Goal: Transaction & Acquisition: Purchase product/service

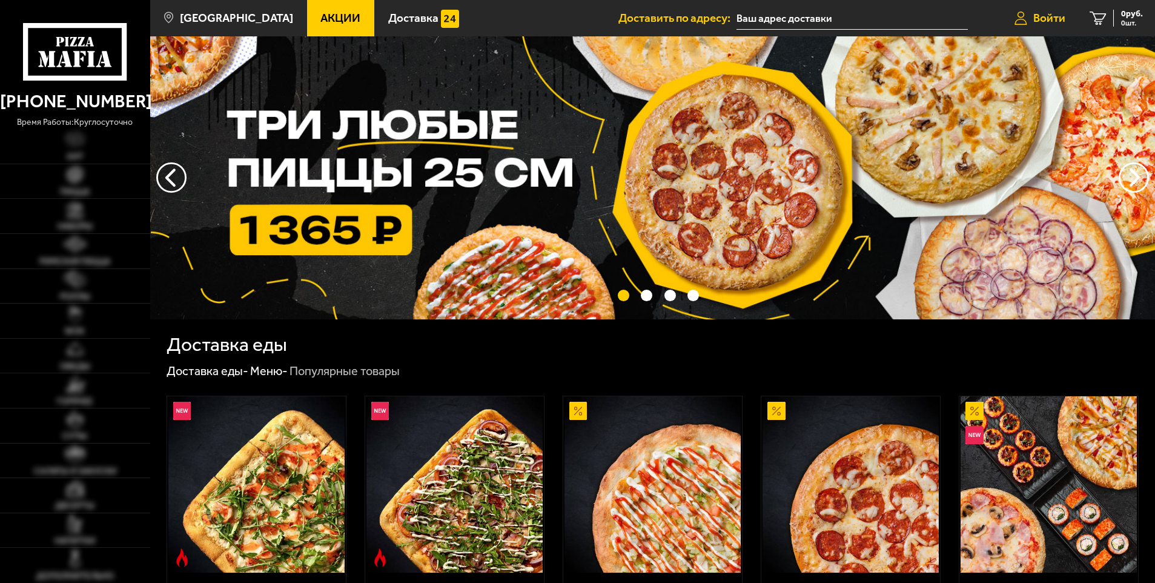
click at [1035, 14] on span "Войти" at bounding box center [1049, 18] width 32 height 12
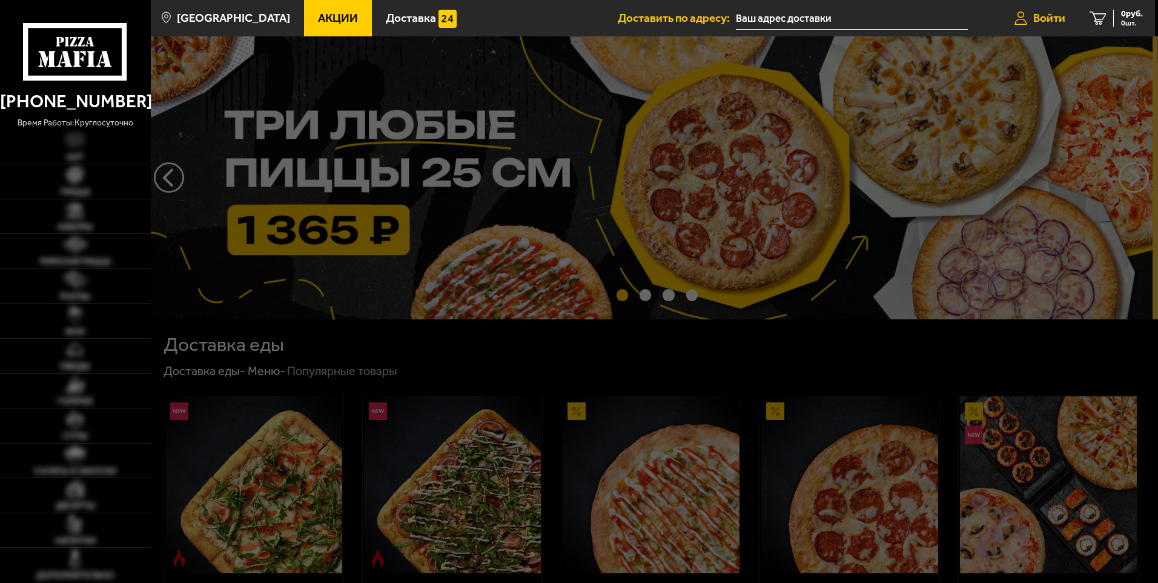
type input "[PERSON_NAME][STREET_ADDRESS]"
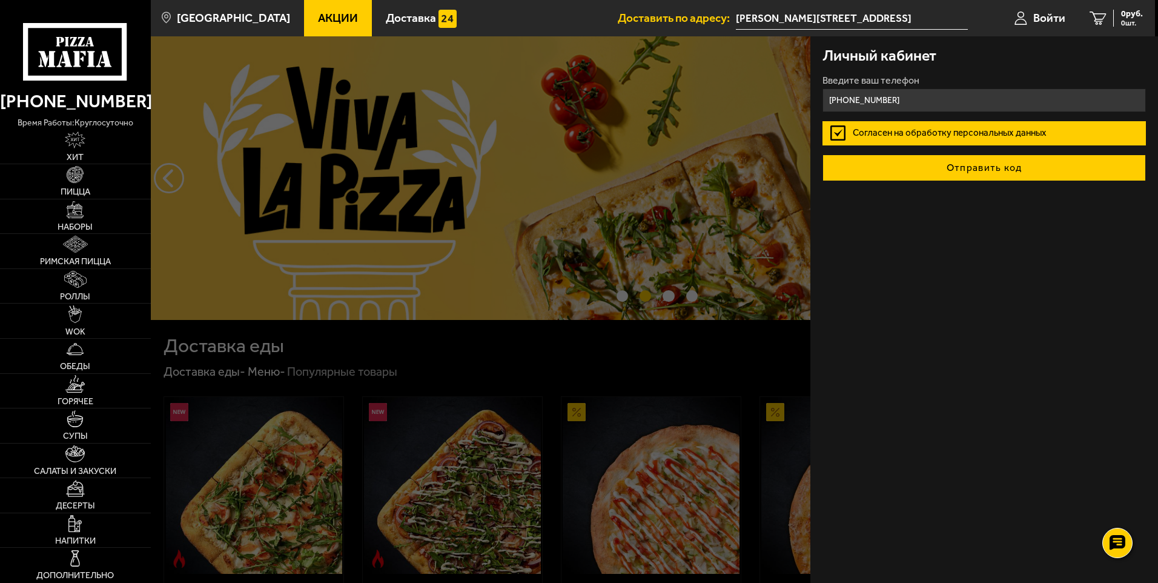
type input "[PHONE_NUMBER]"
click at [990, 167] on button "Отправить код" at bounding box center [983, 167] width 323 height 27
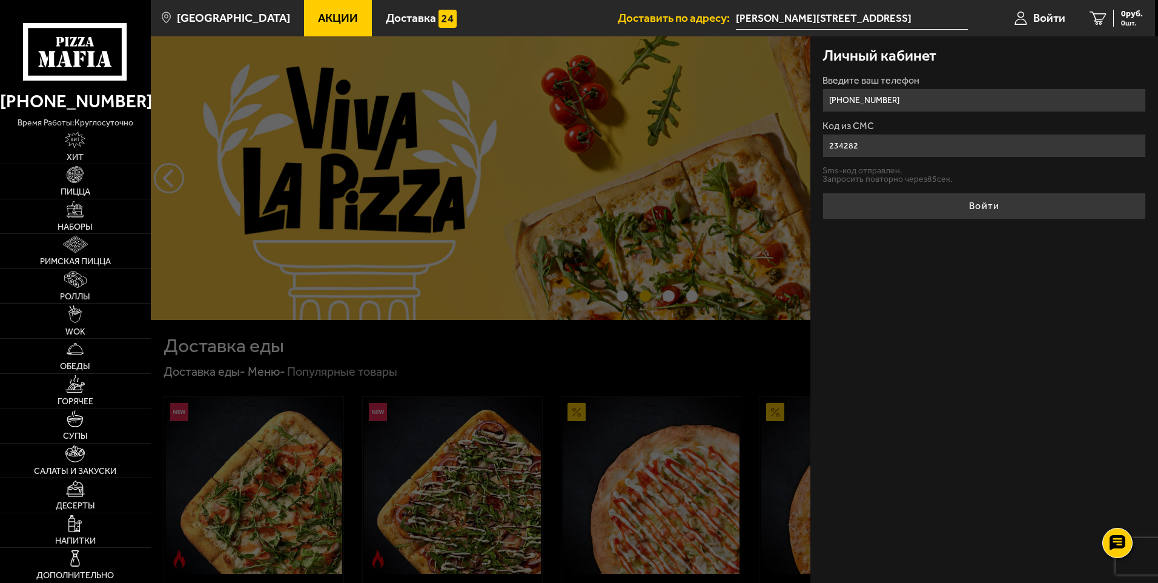
type input "234282"
click at [822, 193] on button "Войти" at bounding box center [983, 206] width 323 height 27
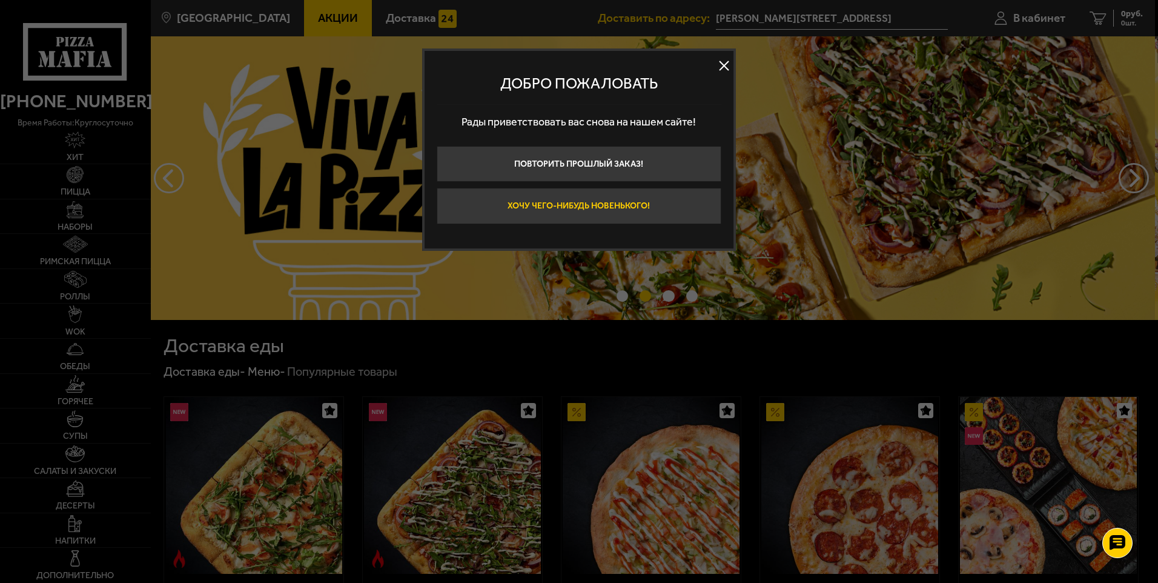
click at [654, 203] on button "Хочу чего-нибудь новенького!" at bounding box center [579, 206] width 285 height 36
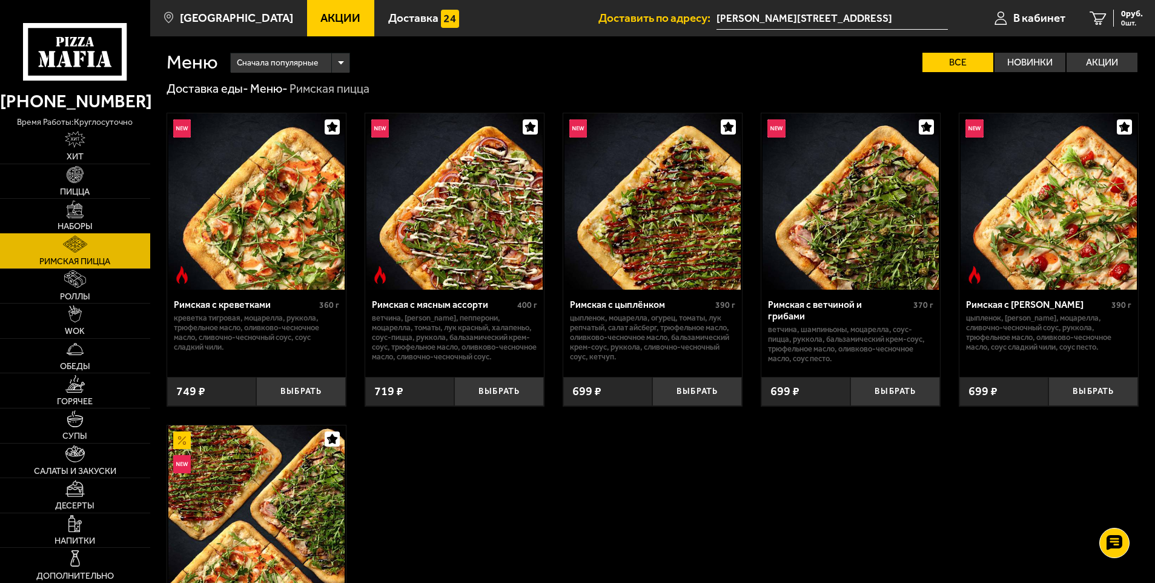
click at [84, 214] on link "Наборы" at bounding box center [75, 216] width 150 height 35
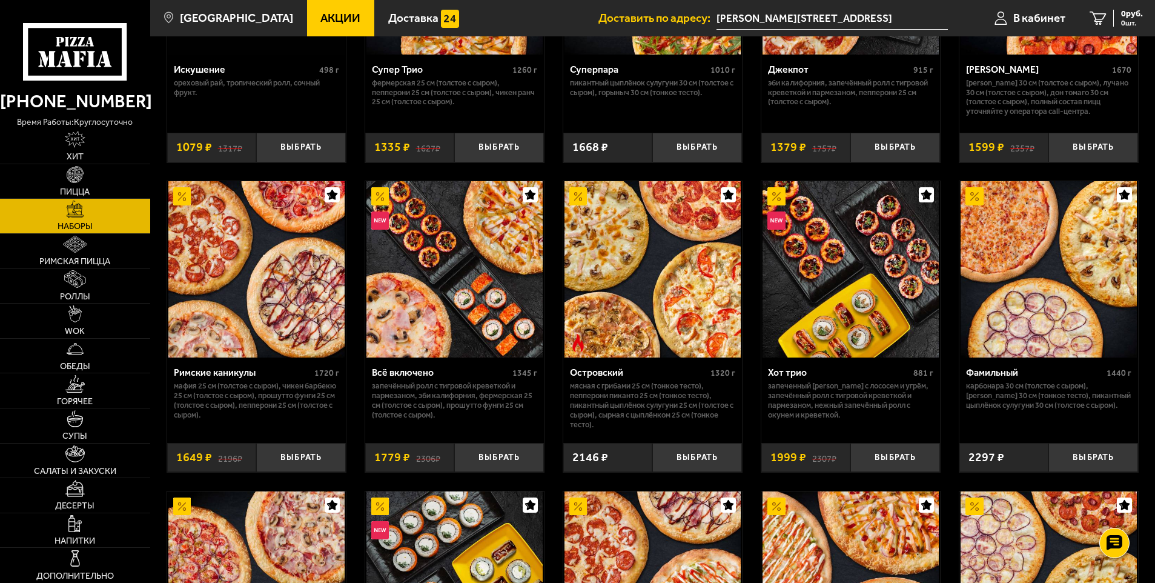
scroll to position [848, 0]
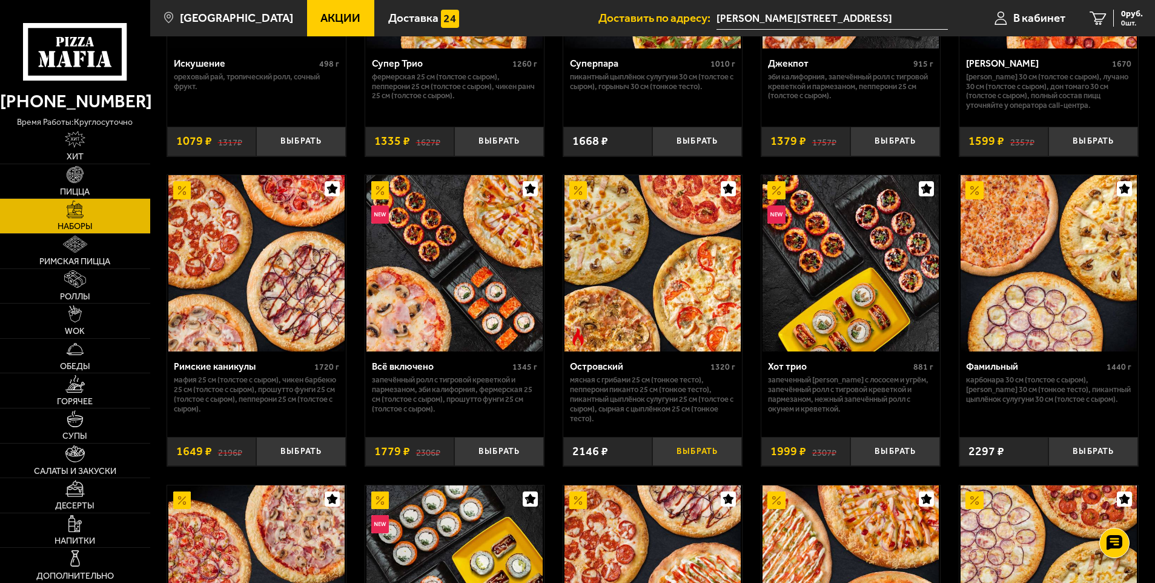
click at [711, 450] on button "Выбрать" at bounding box center [697, 452] width 90 height 30
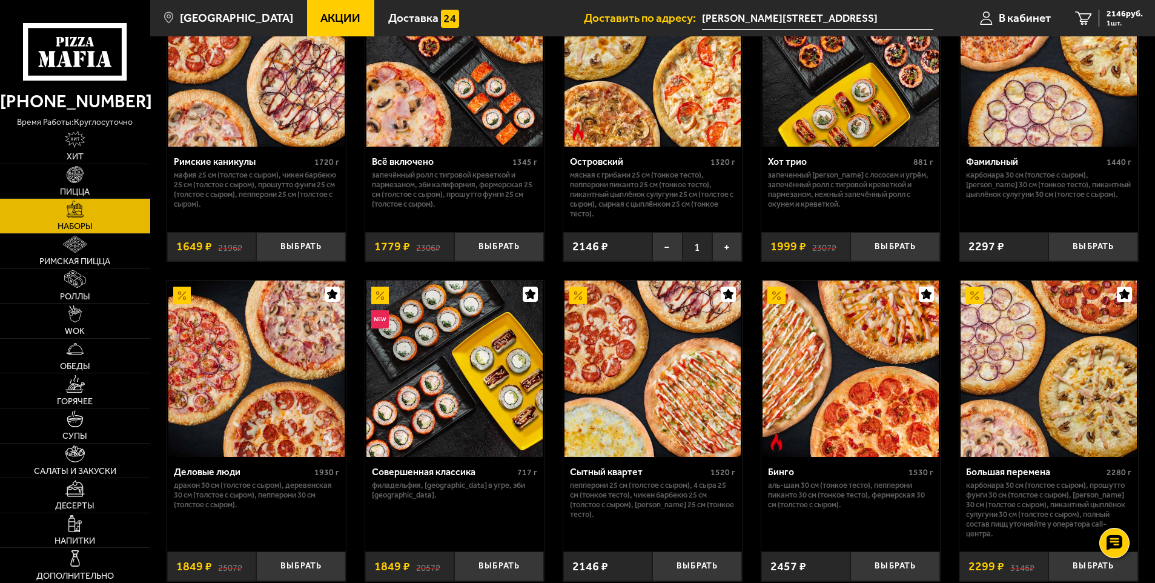
scroll to position [1090, 0]
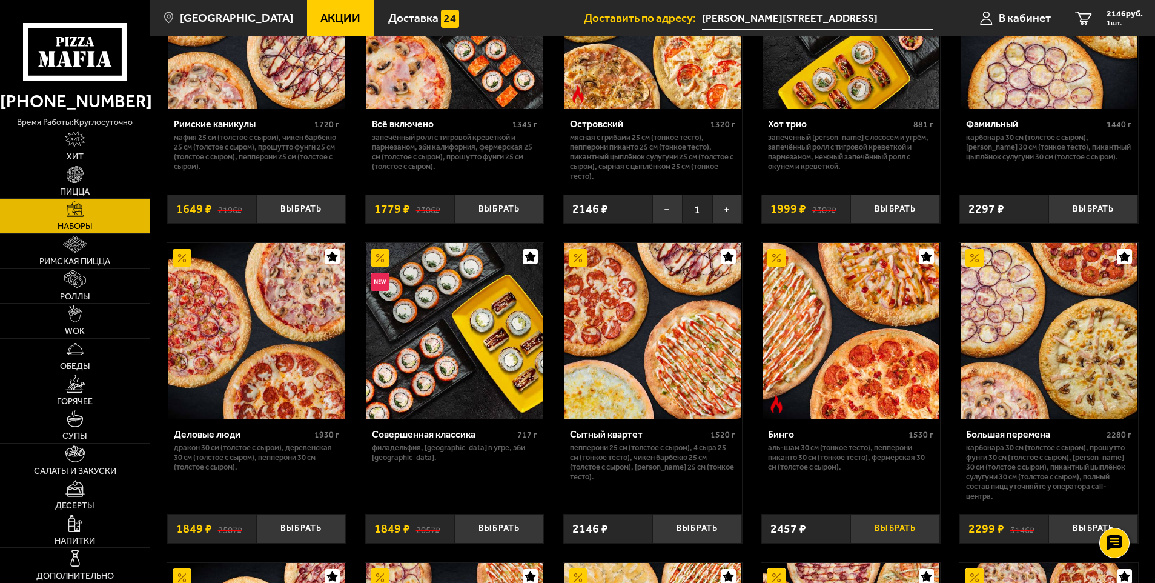
click at [889, 524] on button "Выбрать" at bounding box center [895, 528] width 90 height 30
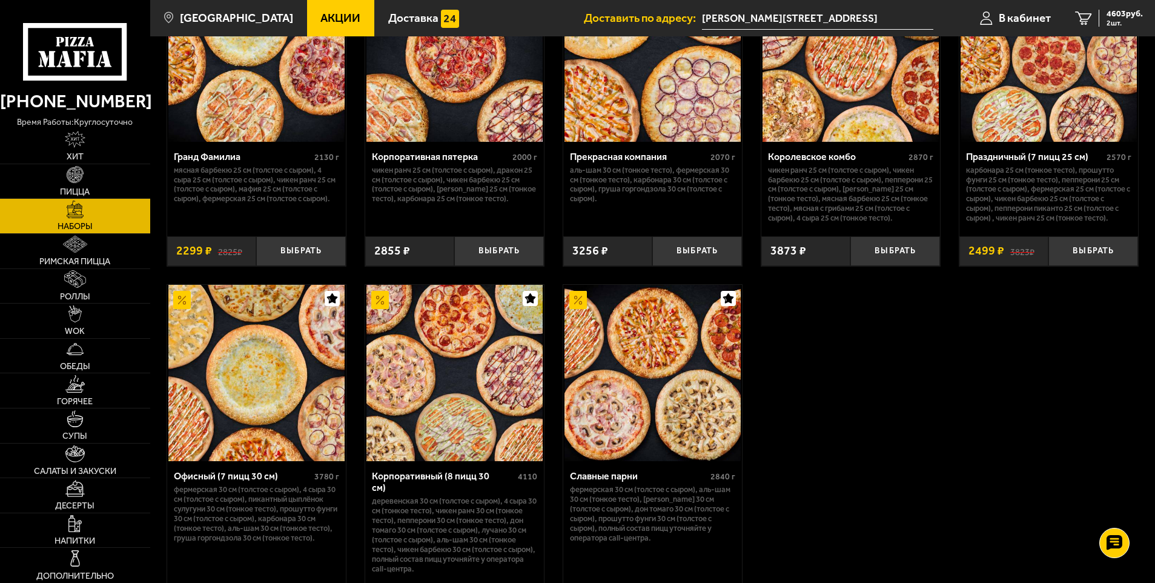
scroll to position [1756, 0]
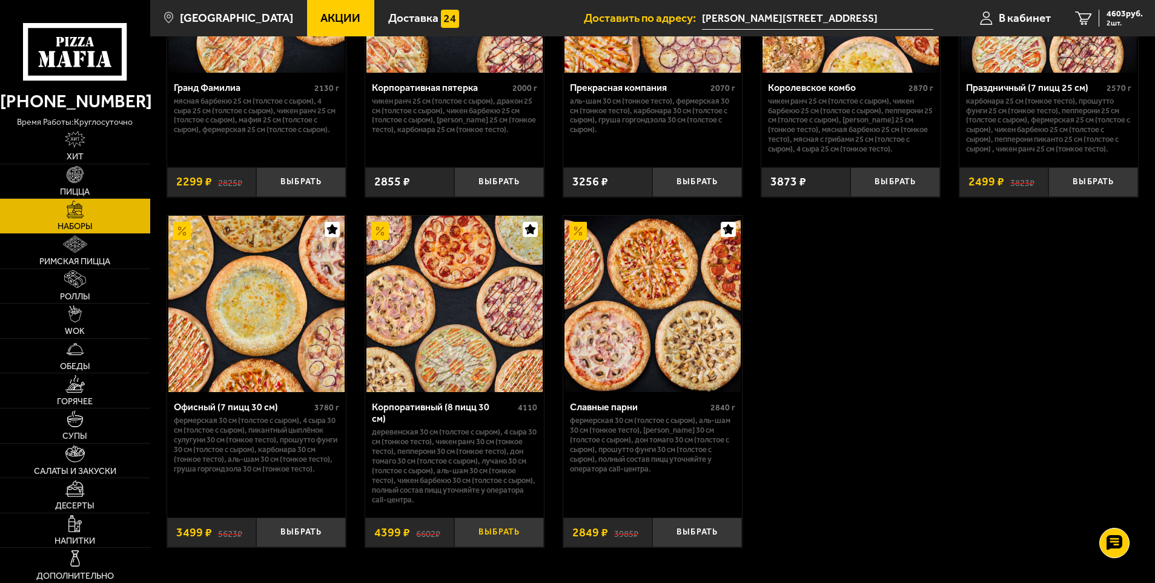
click at [488, 529] on button "Выбрать" at bounding box center [499, 532] width 90 height 30
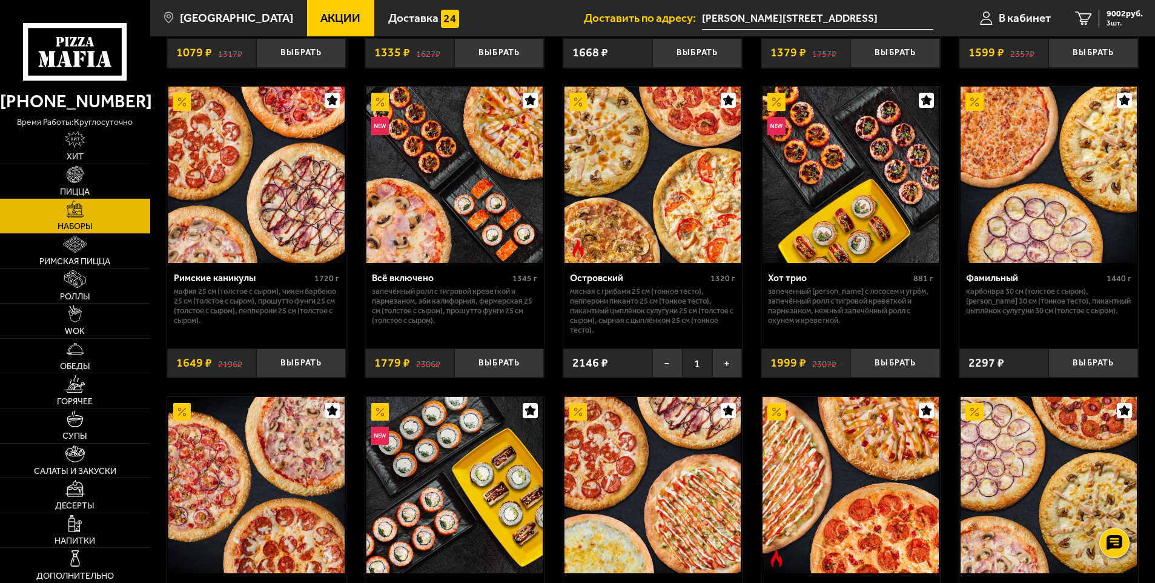
scroll to position [925, 0]
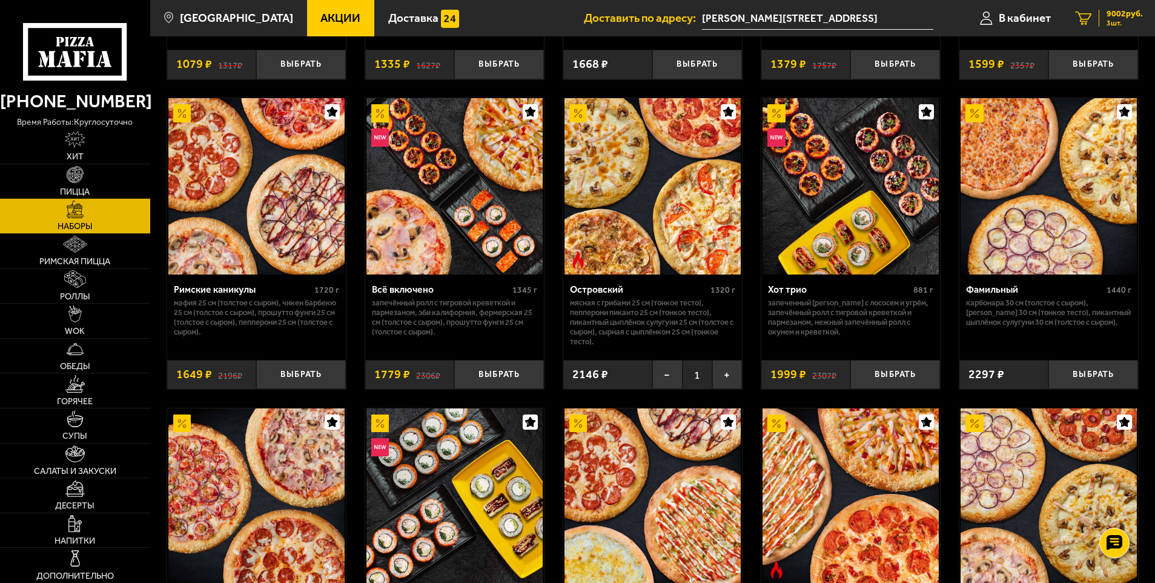
click at [1111, 21] on span "3 шт." at bounding box center [1124, 22] width 36 height 7
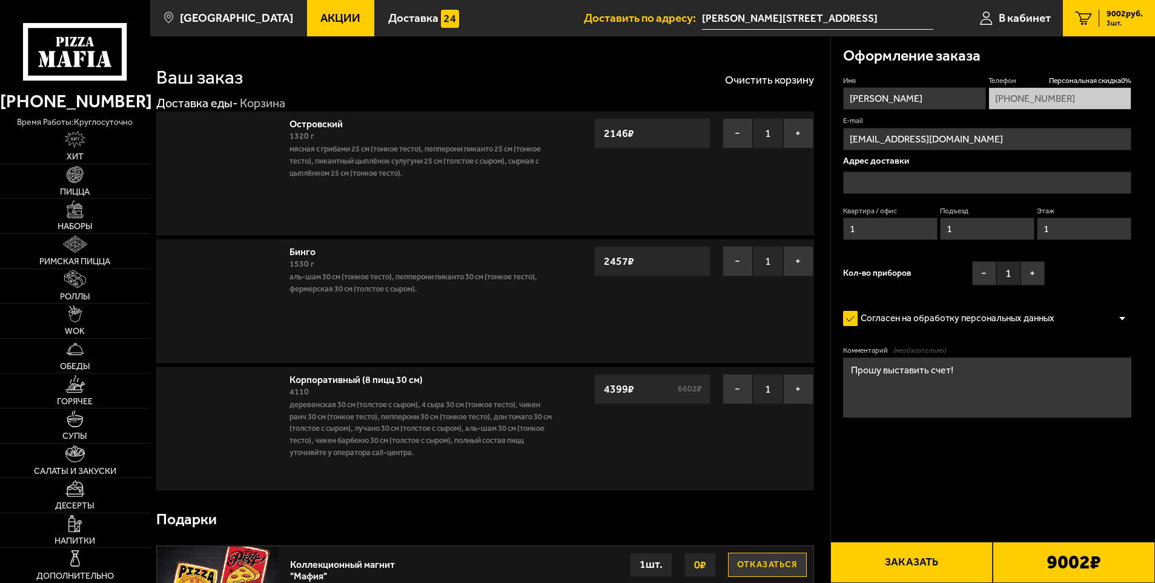
type input "[PERSON_NAME][STREET_ADDRESS]"
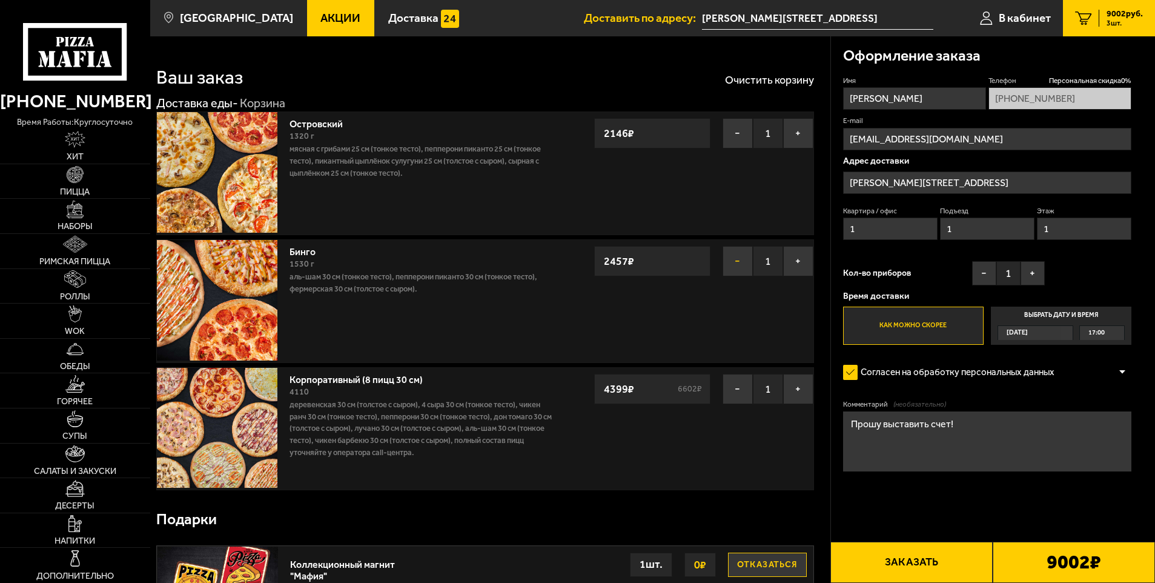
click at [741, 255] on button "−" at bounding box center [737, 261] width 30 height 30
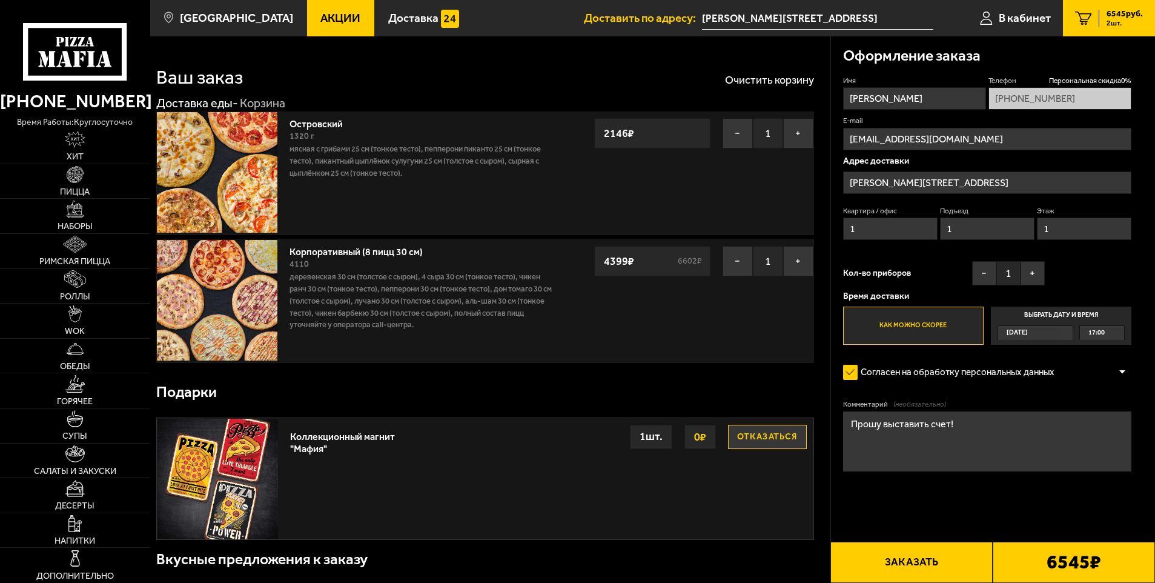
click at [1037, 332] on div "[DATE]" at bounding box center [1029, 333] width 63 height 14
click at [0, 0] on input "Выбрать дату и время [DATE] 17:00" at bounding box center [0, 0] width 0 height 0
click at [1061, 332] on div "[DATE]" at bounding box center [1029, 333] width 63 height 14
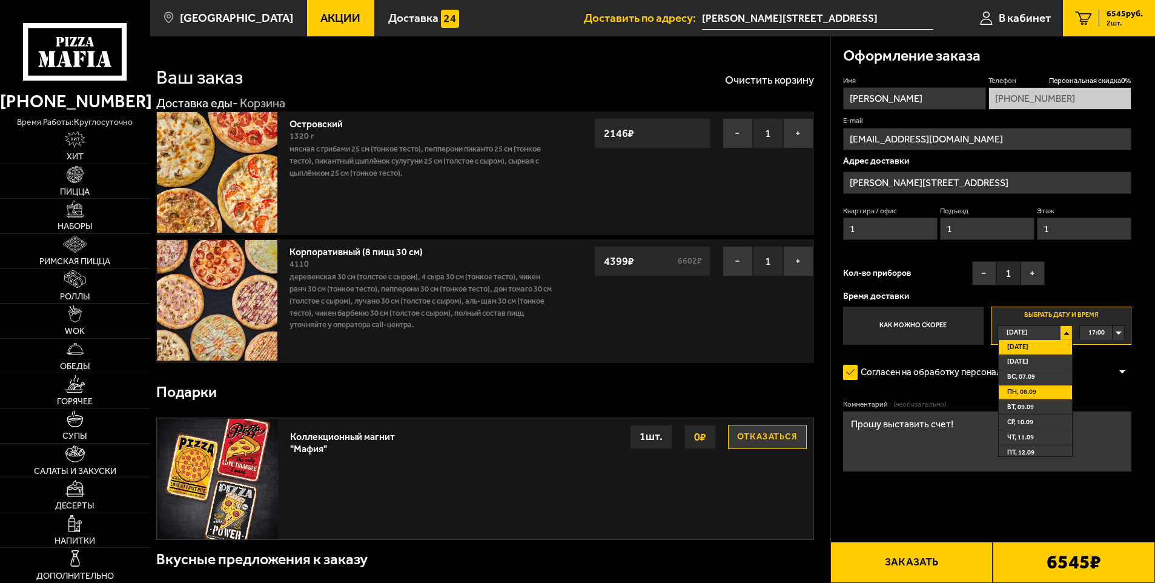
click at [1030, 392] on span "пн, 08.09" at bounding box center [1021, 392] width 29 height 14
click at [1123, 335] on div "00:00" at bounding box center [1102, 333] width 44 height 14
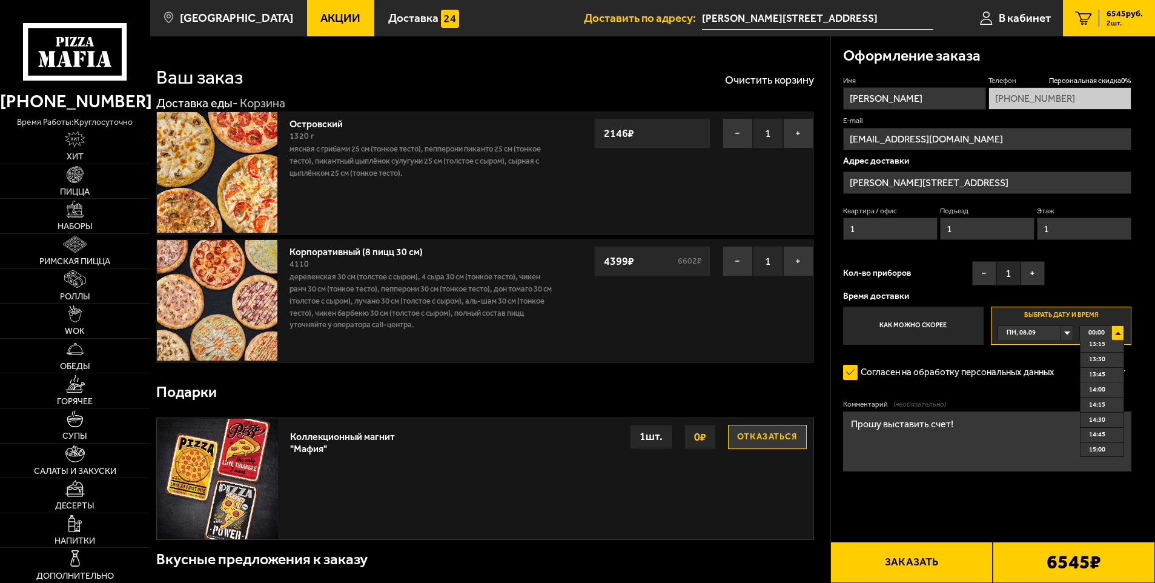
scroll to position [787, 0]
click at [1104, 343] on span "13:00" at bounding box center [1097, 342] width 16 height 14
click at [1026, 278] on button "+" at bounding box center [1032, 273] width 24 height 24
click at [1026, 279] on button "+" at bounding box center [1032, 273] width 24 height 24
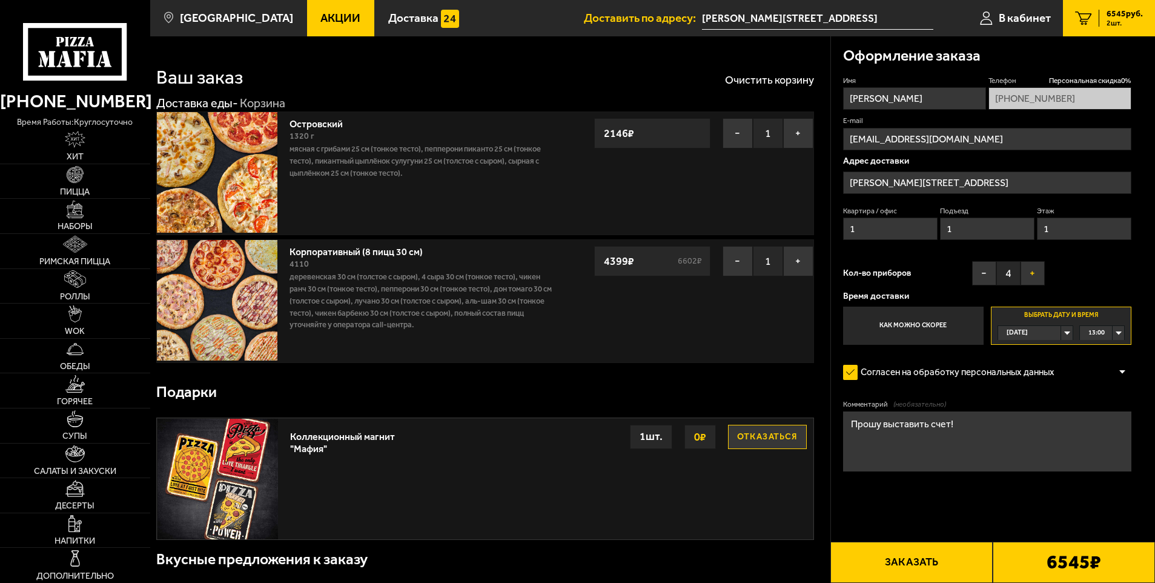
click at [1026, 279] on button "+" at bounding box center [1032, 273] width 24 height 24
click at [1028, 279] on button "+" at bounding box center [1032, 273] width 24 height 24
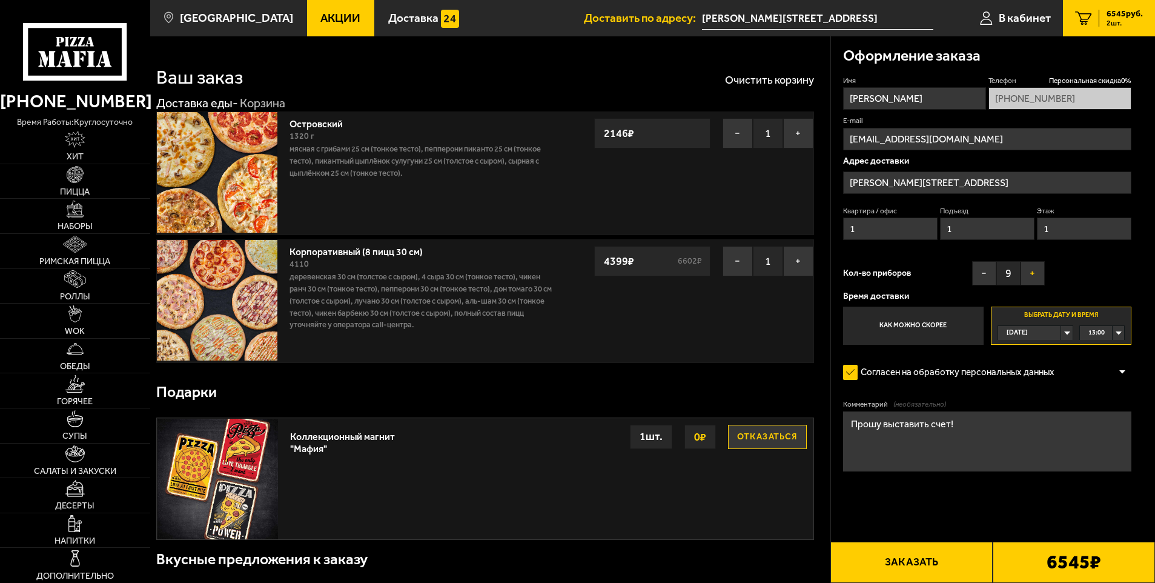
click at [1029, 277] on button "+" at bounding box center [1032, 273] width 24 height 24
click at [1061, 331] on div "[DATE]" at bounding box center [1029, 333] width 63 height 14
click at [1033, 392] on span "пн, 08.09" at bounding box center [1021, 392] width 29 height 14
click at [1115, 331] on div "00:00" at bounding box center [1102, 333] width 44 height 14
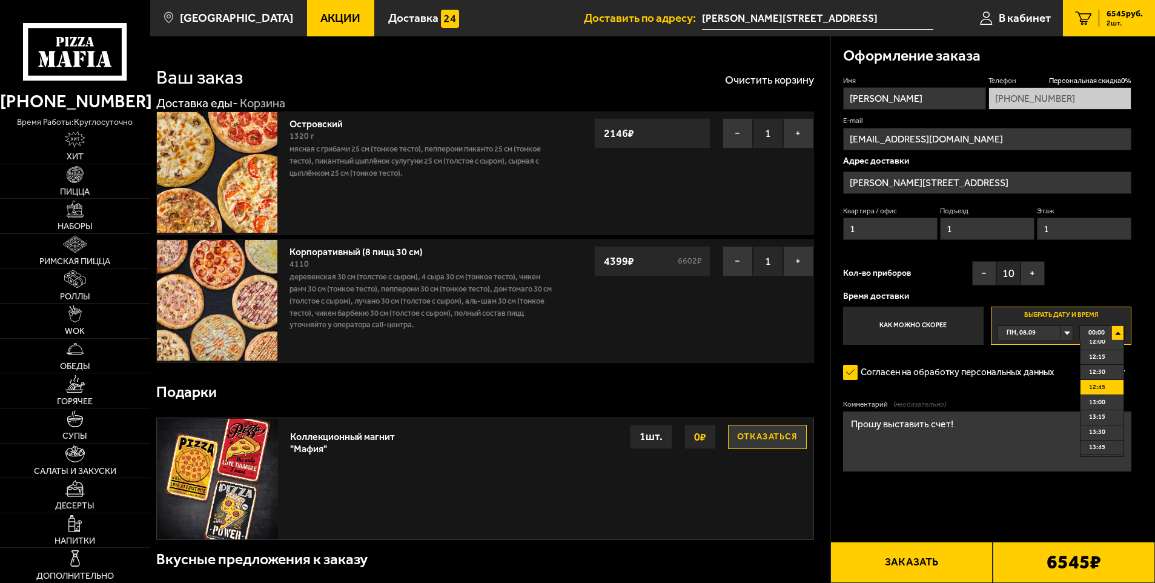
click at [1103, 392] on span "12:45" at bounding box center [1097, 387] width 16 height 14
click at [1013, 458] on textarea "Прошу выставить счет!" at bounding box center [987, 441] width 289 height 60
click at [1002, 227] on input "1" at bounding box center [987, 228] width 95 height 22
click at [1061, 333] on div "[DATE]" at bounding box center [1029, 333] width 63 height 14
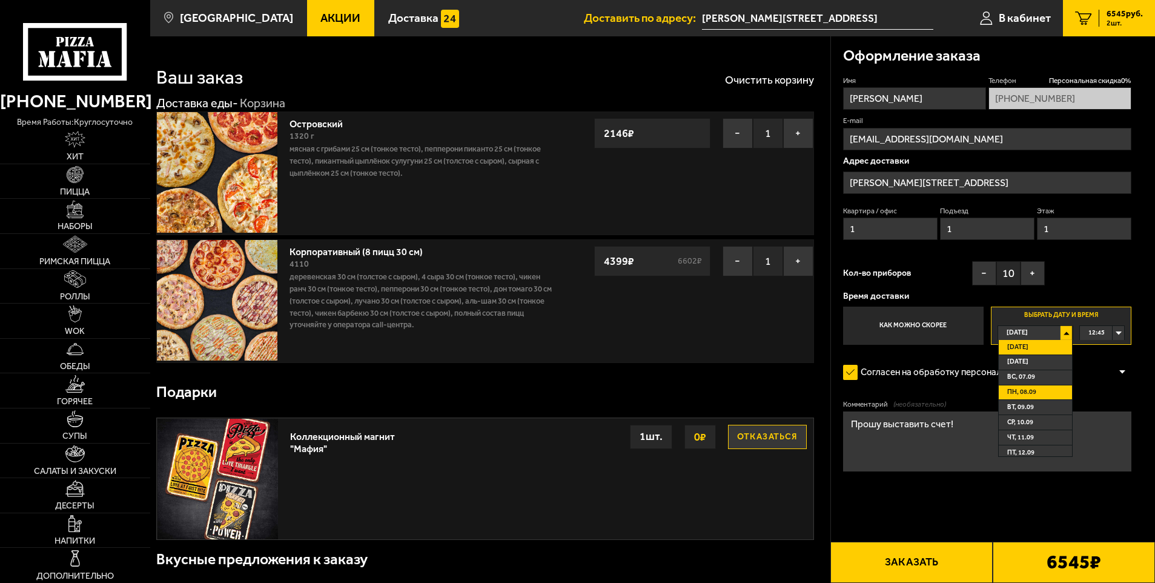
click at [1026, 388] on span "пн, 08.09" at bounding box center [1021, 392] width 29 height 14
click at [1055, 432] on textarea "Прошу выставить счет!" at bounding box center [987, 441] width 289 height 60
click at [76, 212] on img at bounding box center [75, 208] width 17 height 17
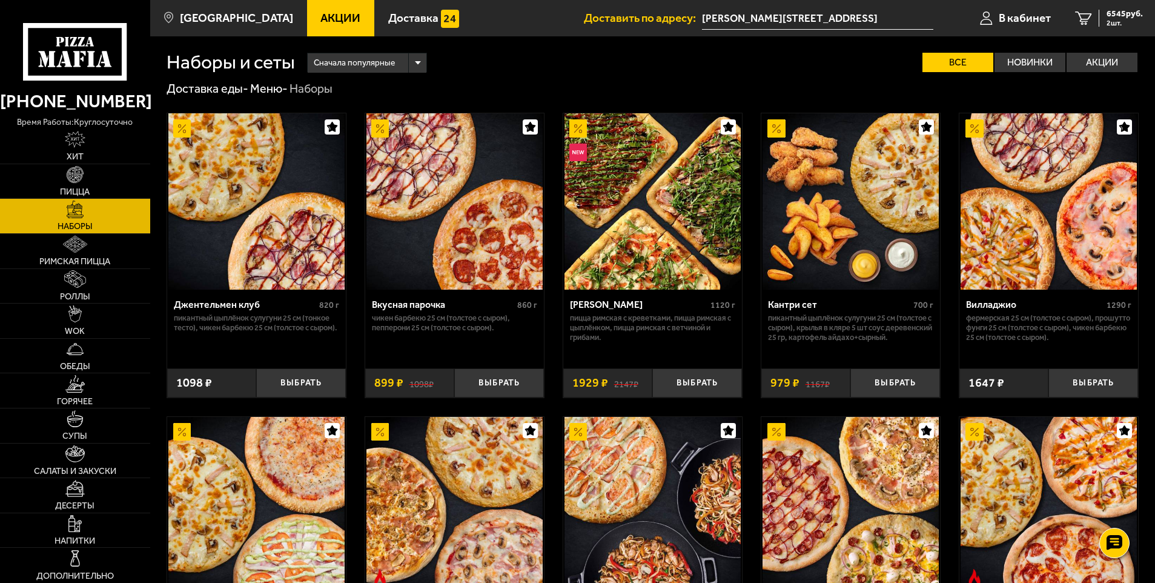
click at [642, 211] on img at bounding box center [652, 201] width 176 height 176
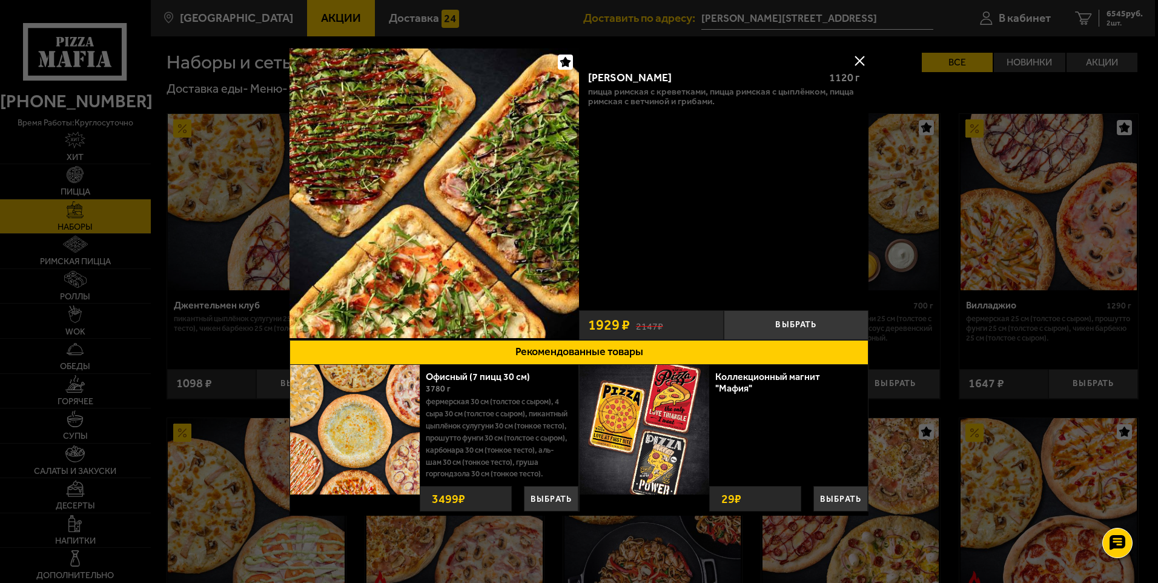
click at [853, 59] on button at bounding box center [859, 60] width 18 height 18
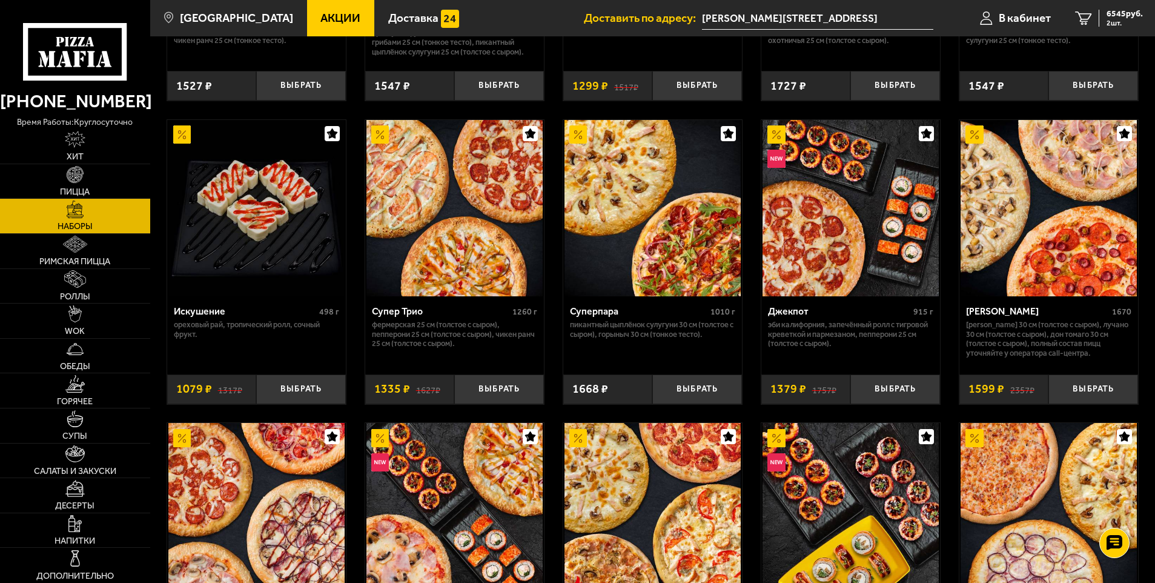
scroll to position [606, 0]
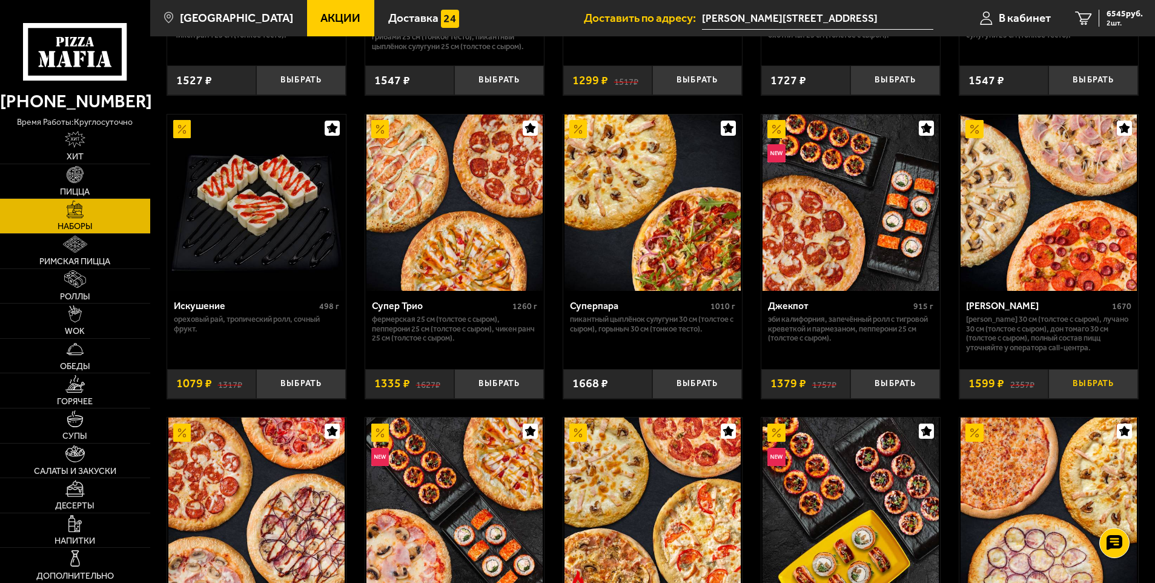
click at [1090, 378] on button "Выбрать" at bounding box center [1093, 384] width 90 height 30
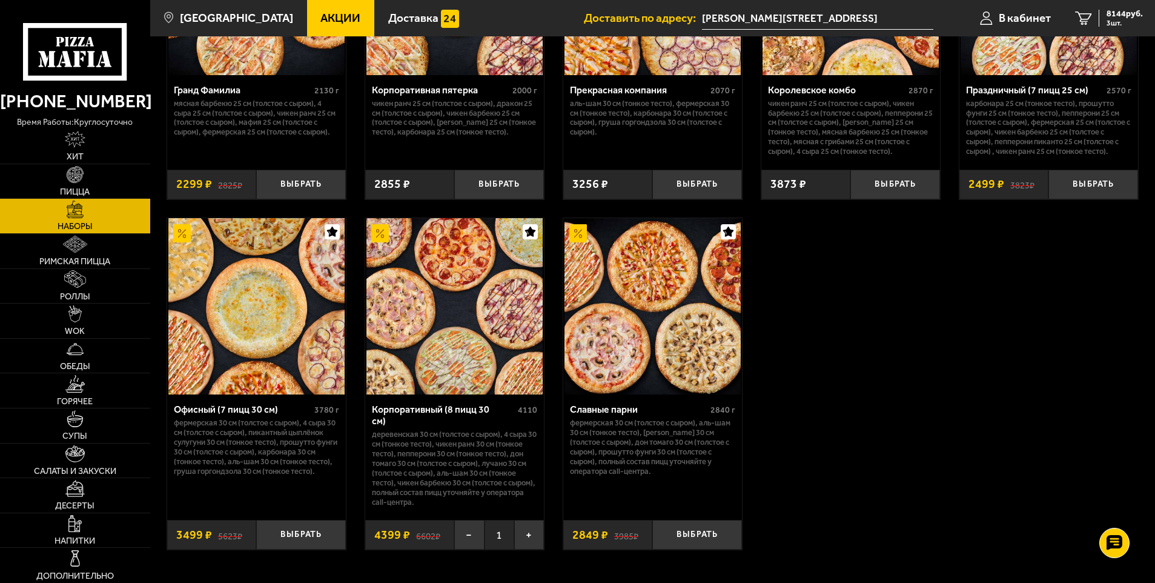
scroll to position [1756, 0]
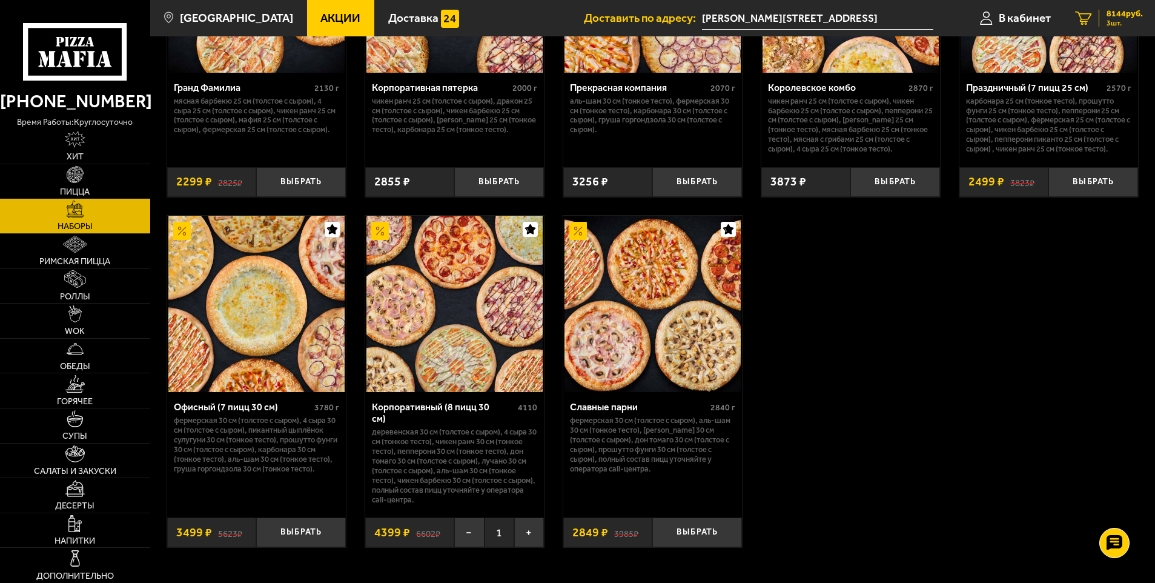
click at [1122, 19] on div "8144 руб. 3 шт." at bounding box center [1120, 18] width 44 height 17
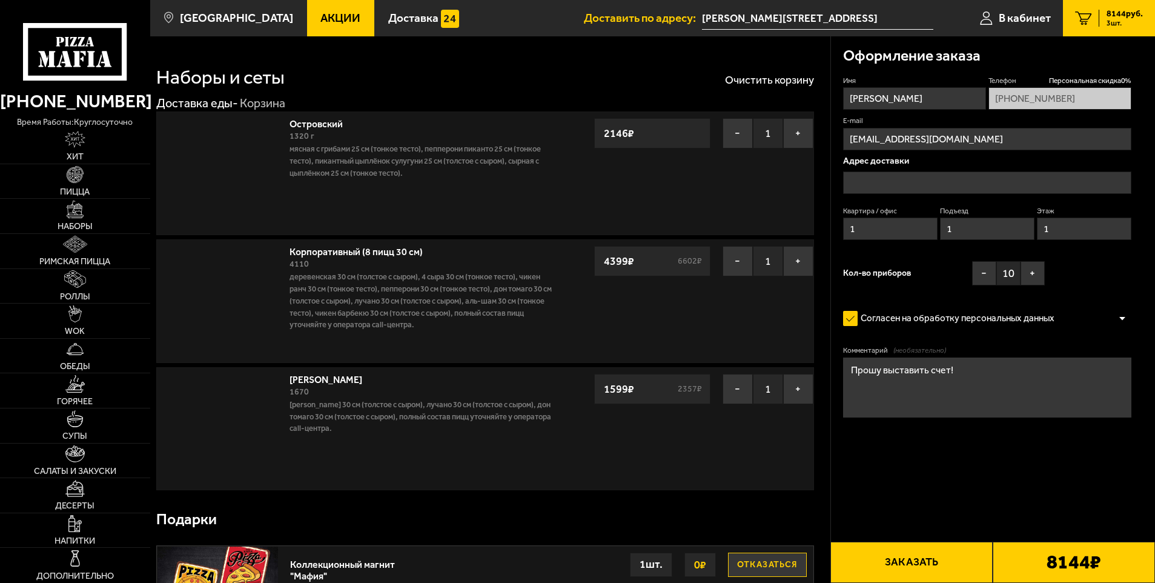
type input "[PERSON_NAME][STREET_ADDRESS]"
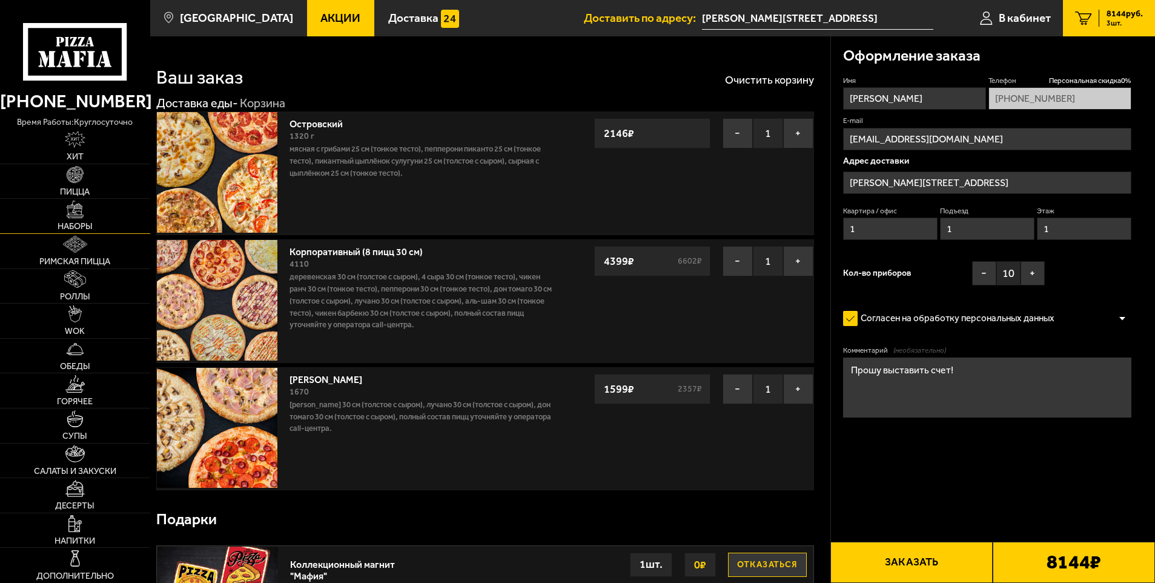
click at [74, 211] on img at bounding box center [75, 208] width 17 height 17
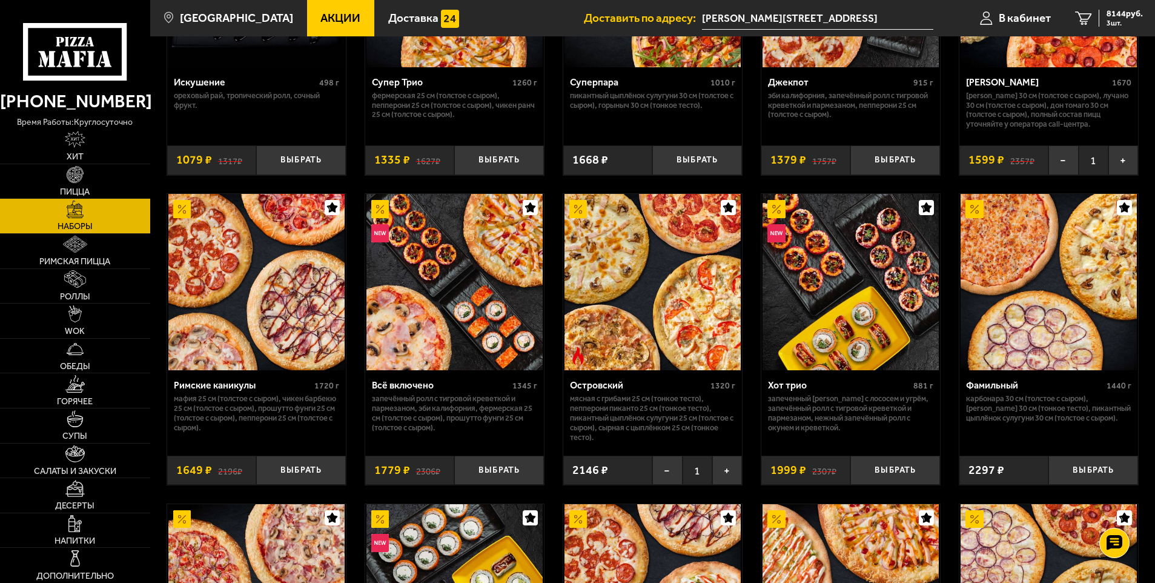
scroll to position [908, 0]
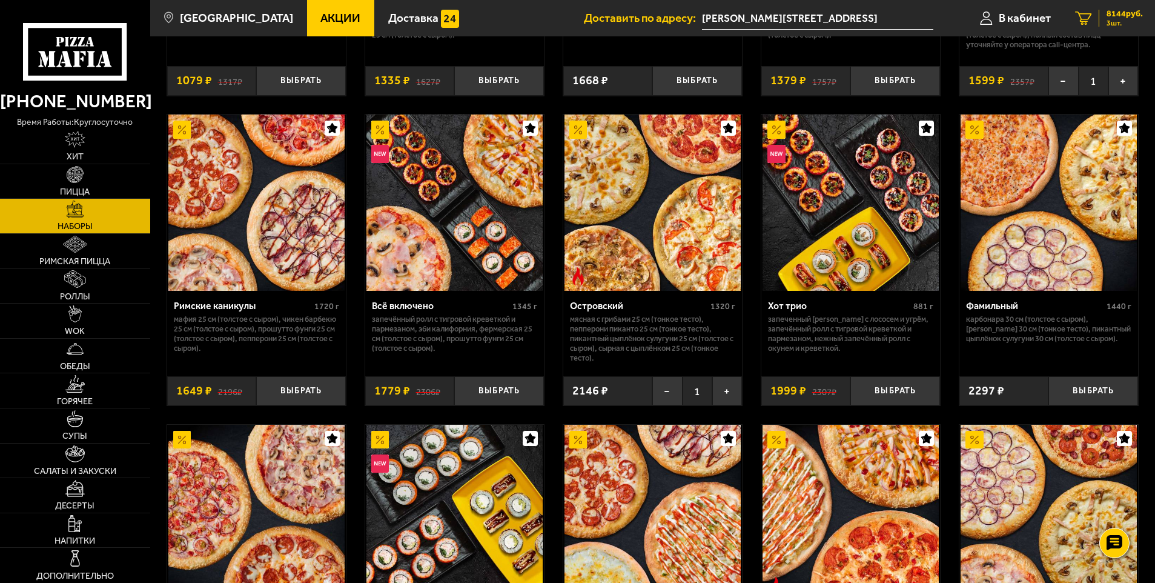
click at [1120, 17] on span "8144 руб." at bounding box center [1124, 14] width 36 height 8
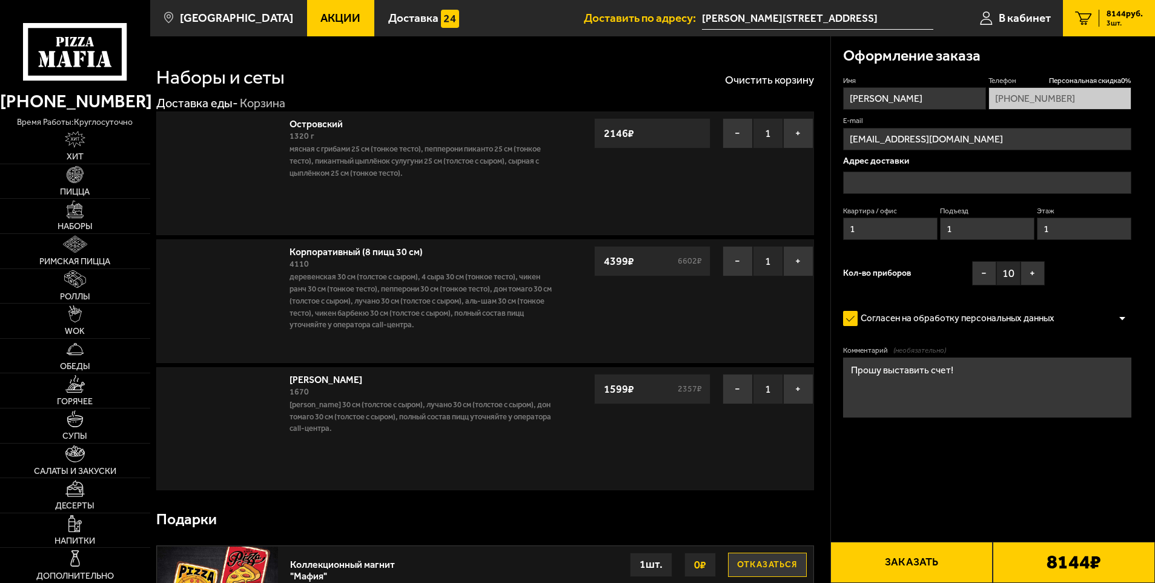
type input "[PERSON_NAME][STREET_ADDRESS]"
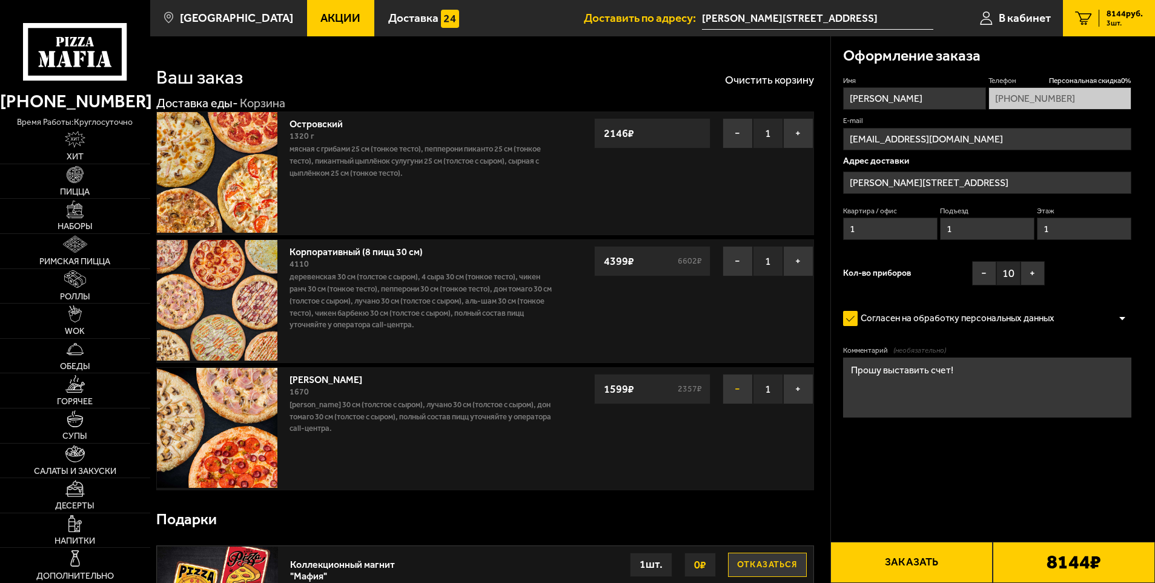
click at [737, 394] on button "−" at bounding box center [737, 389] width 30 height 30
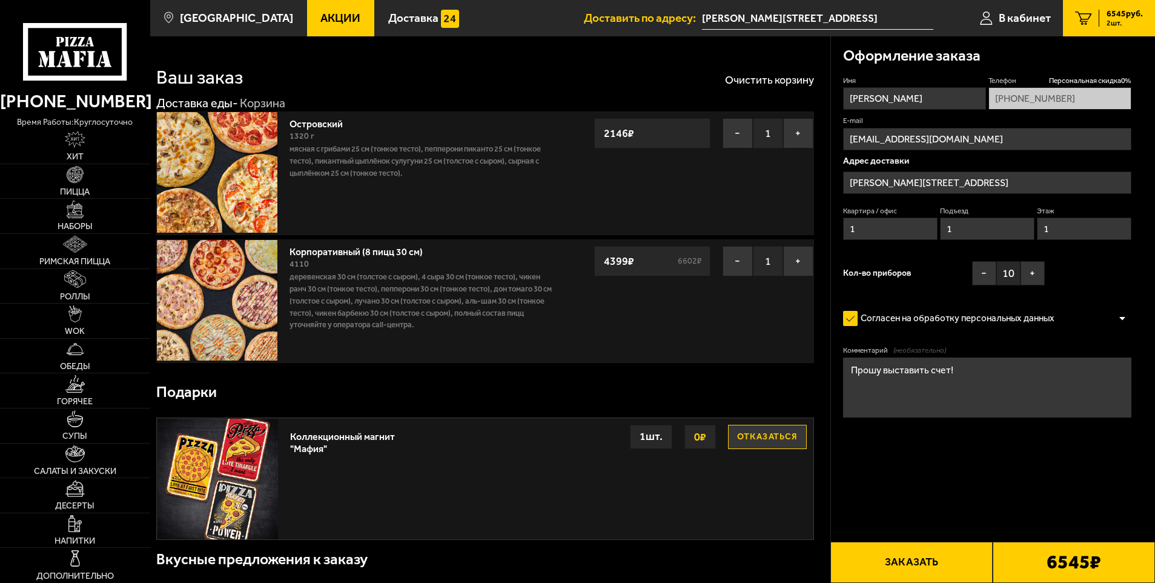
click at [1121, 313] on div "Согласен на обработку персональных данных" at bounding box center [987, 318] width 289 height 24
click at [1122, 320] on div at bounding box center [1122, 318] width 18 height 9
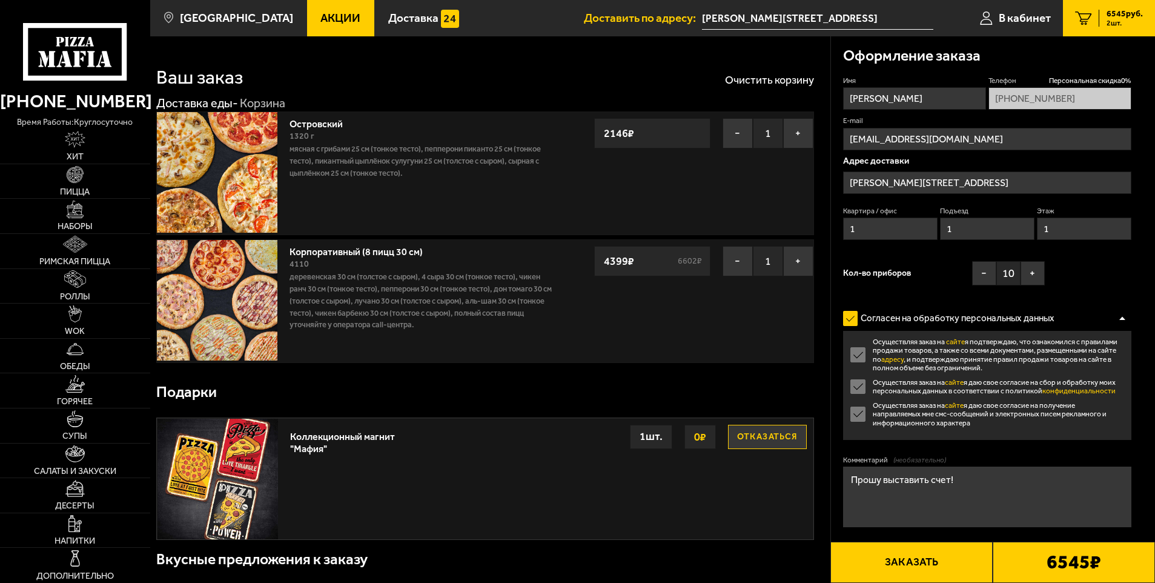
click at [975, 220] on input "1" at bounding box center [987, 228] width 95 height 22
click at [1114, 13] on span "6545 руб." at bounding box center [1124, 14] width 36 height 8
click at [1029, 20] on span "В кабинет" at bounding box center [1025, 18] width 52 height 12
type input "[PHONE_NUMBER]"
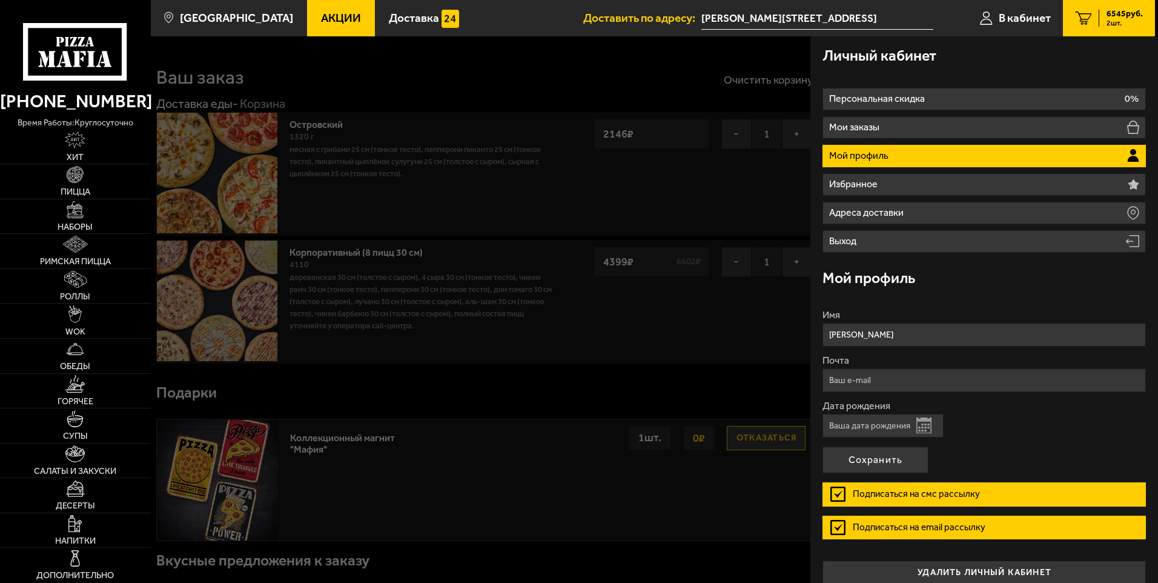
click at [1117, 15] on span "6545 руб." at bounding box center [1124, 14] width 36 height 8
click at [76, 217] on img at bounding box center [75, 209] width 17 height 17
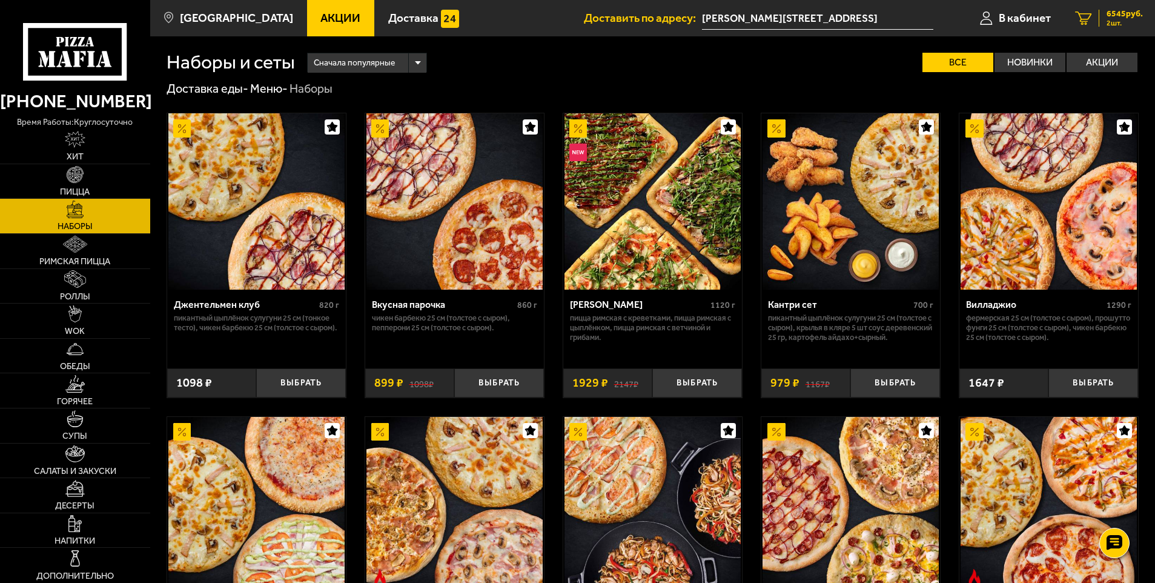
click at [1124, 10] on span "6545 руб." at bounding box center [1124, 14] width 36 height 8
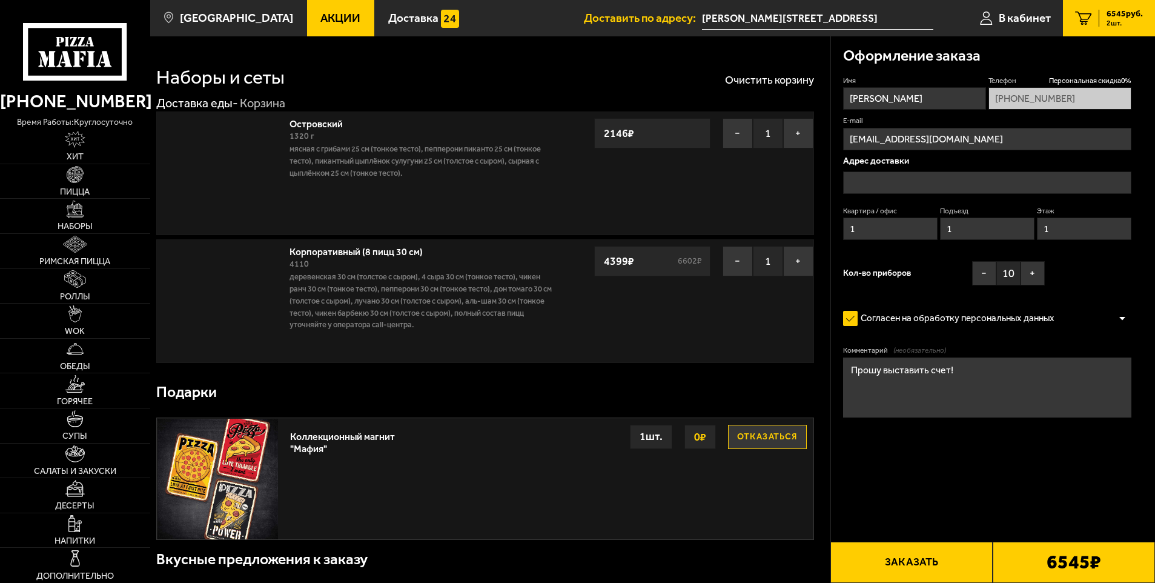
type input "[PERSON_NAME][STREET_ADDRESS]"
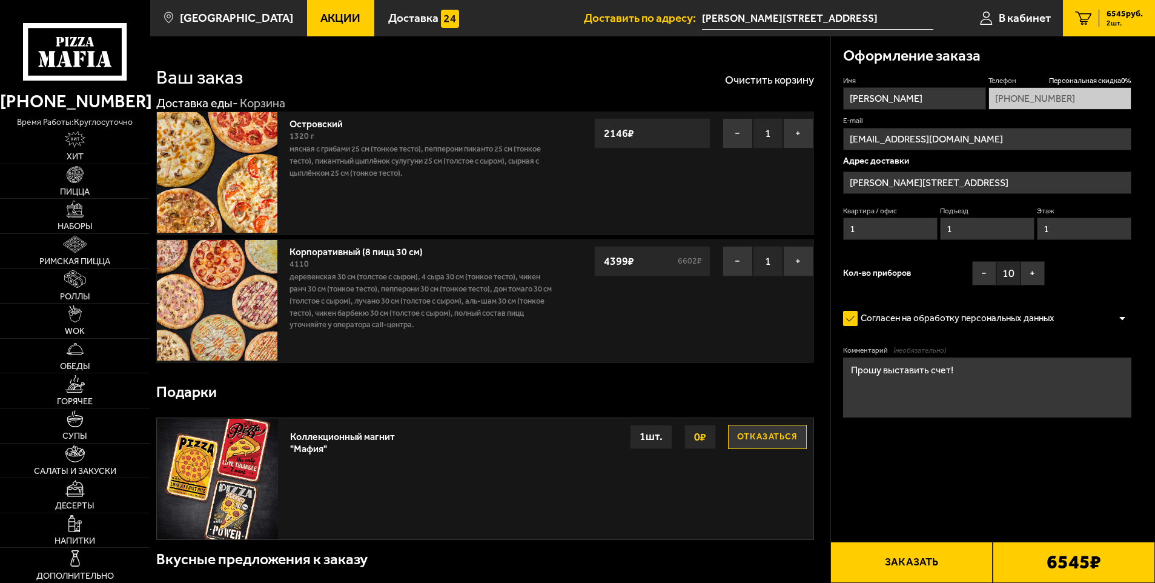
click at [917, 567] on button "Заказать" at bounding box center [911, 561] width 162 height 41
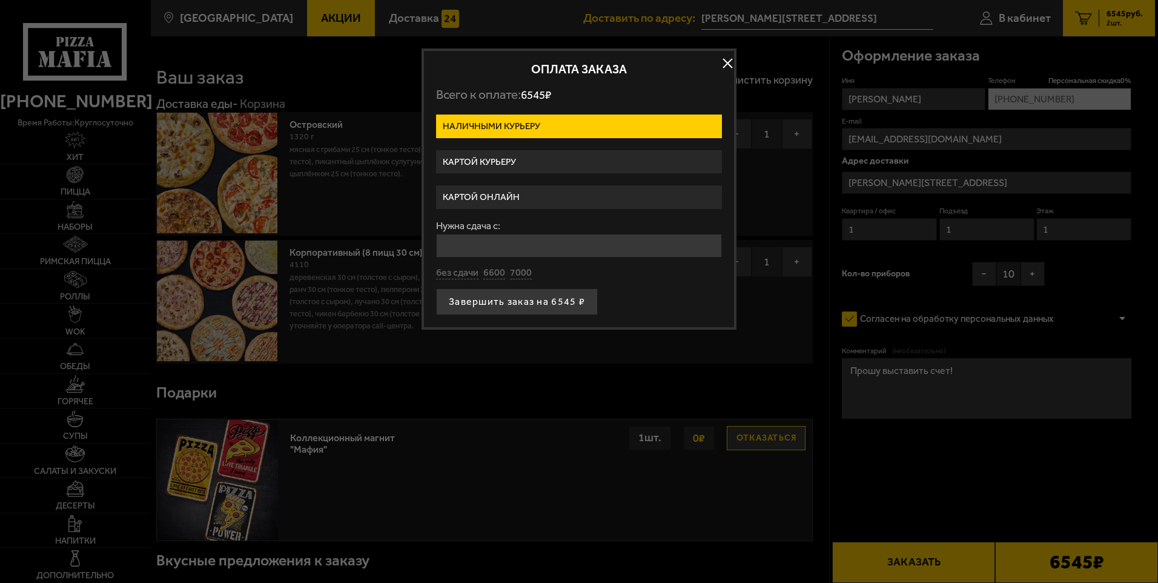
click at [730, 65] on button "button" at bounding box center [727, 63] width 18 height 18
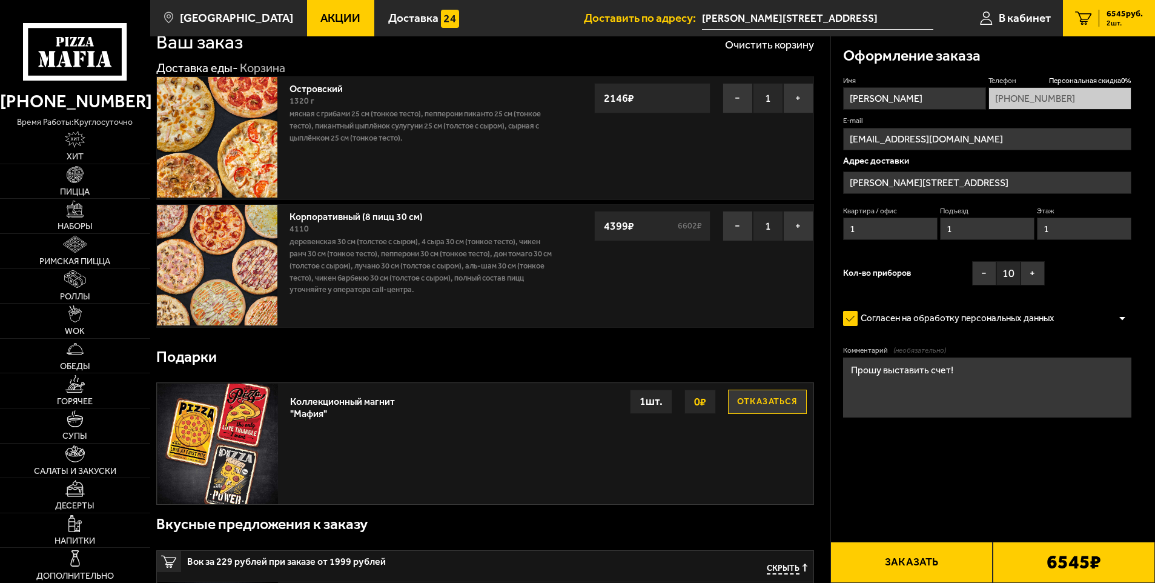
scroll to position [61, 0]
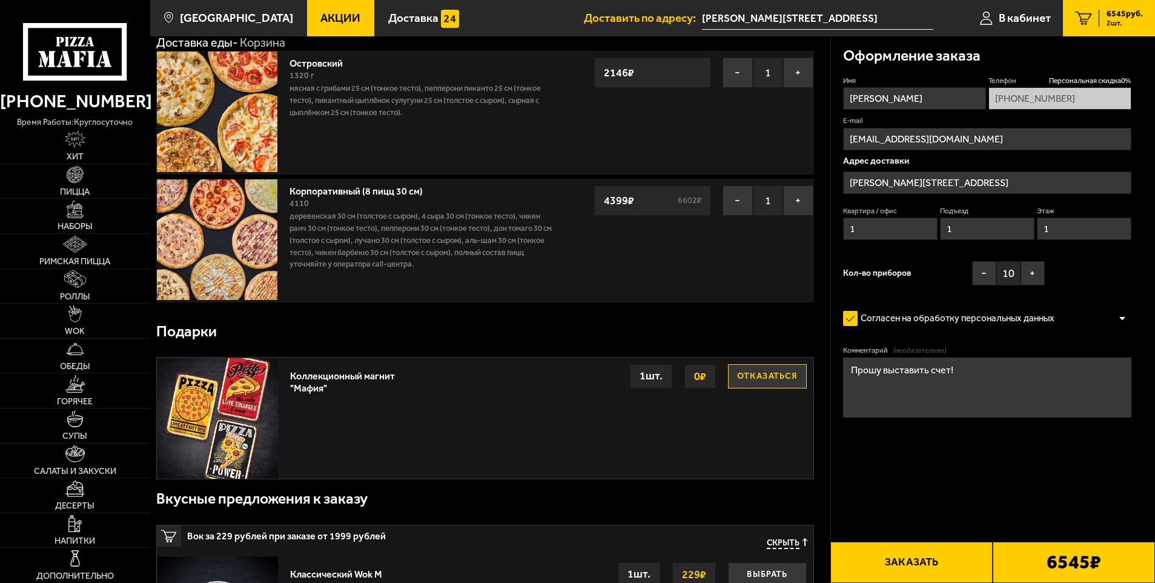
click at [1014, 363] on textarea "Прошу выставить счет!" at bounding box center [987, 387] width 289 height 60
type textarea "Прошу выставить счет! Доставка [DATE] 13:00."
click at [928, 562] on button "Заказать" at bounding box center [911, 561] width 162 height 41
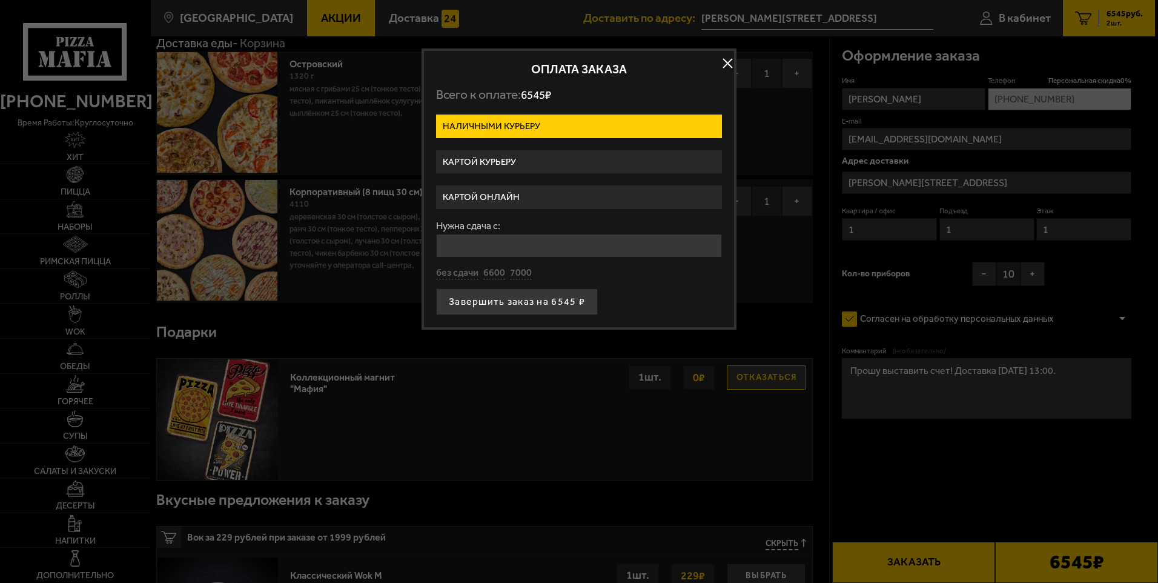
click at [542, 157] on label "Картой курьеру" at bounding box center [579, 162] width 286 height 24
click at [0, 0] on input "Картой курьеру" at bounding box center [0, 0] width 0 height 0
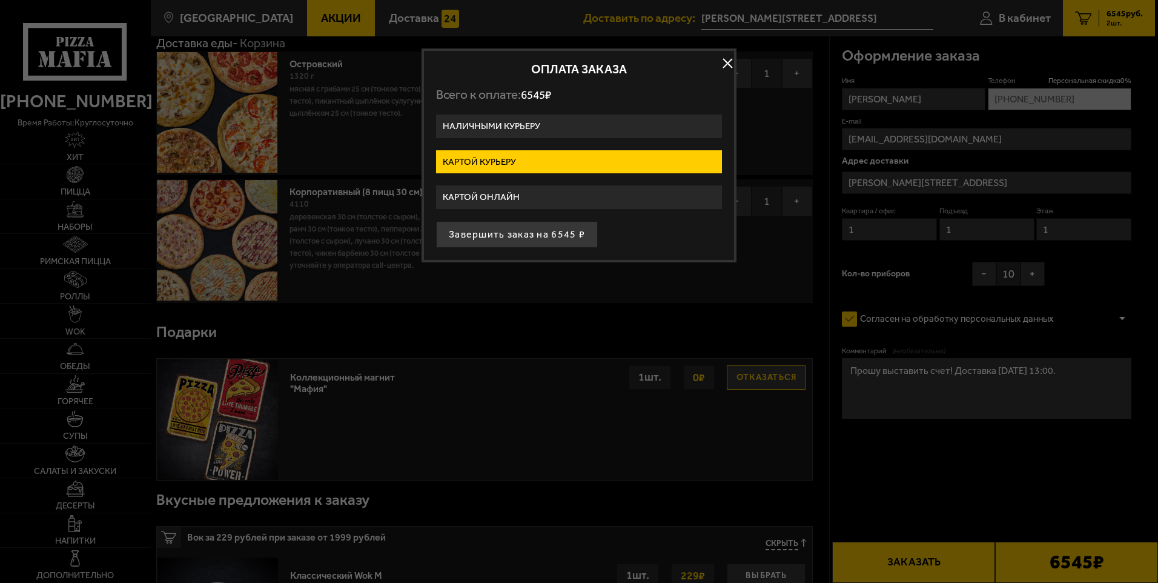
click at [532, 195] on label "Картой онлайн" at bounding box center [579, 197] width 286 height 24
click at [0, 0] on input "Картой онлайн" at bounding box center [0, 0] width 0 height 0
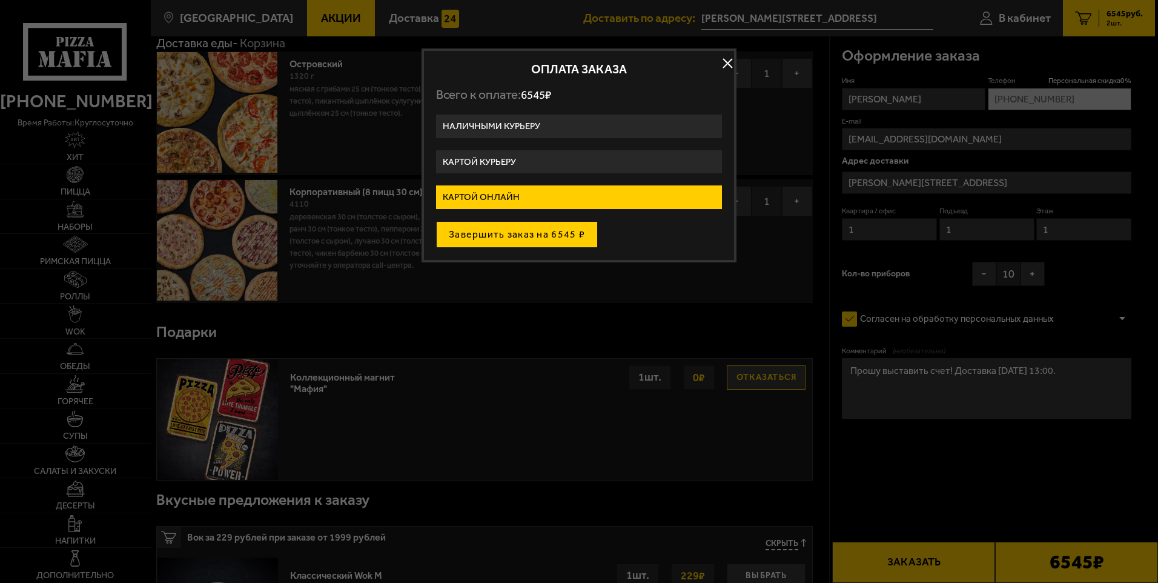
click at [528, 231] on button "Завершить заказ на 6545 ₽" at bounding box center [517, 234] width 162 height 27
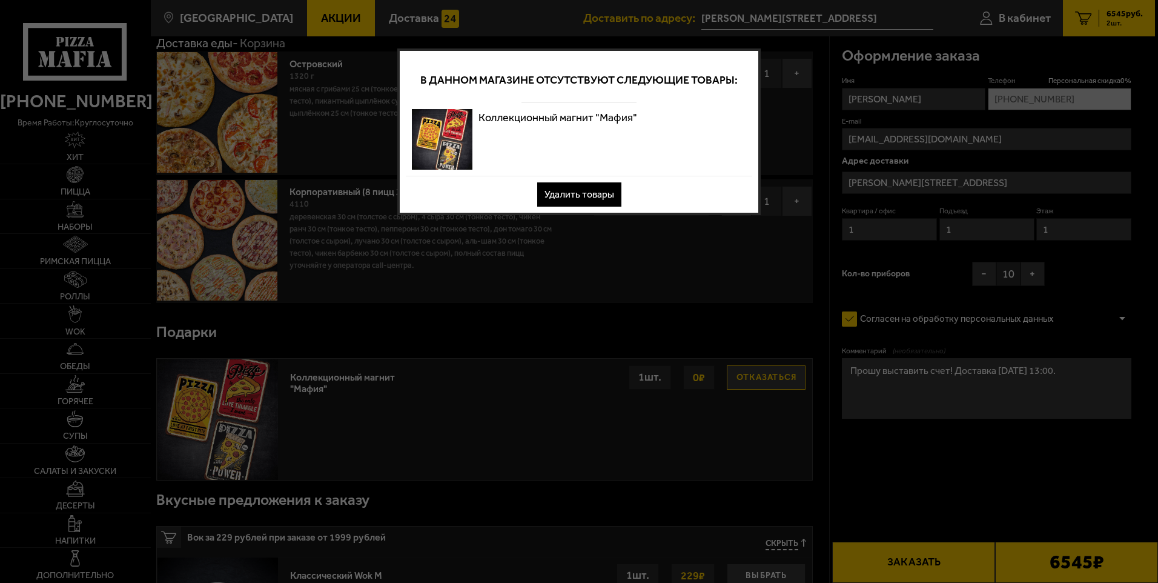
click at [571, 194] on button "Удалить товары" at bounding box center [579, 194] width 84 height 24
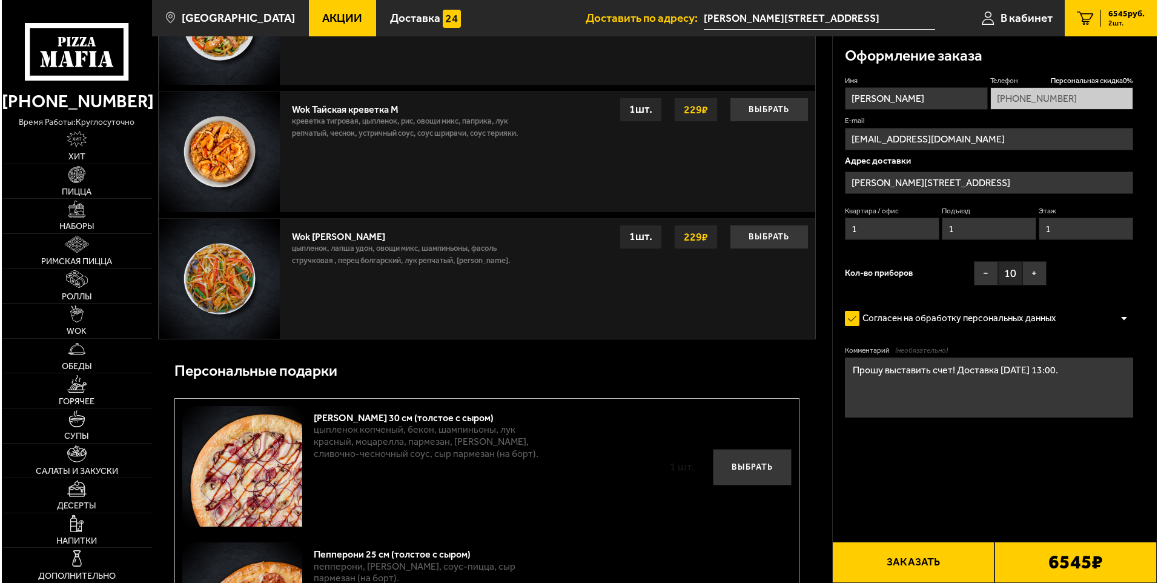
scroll to position [1345, 0]
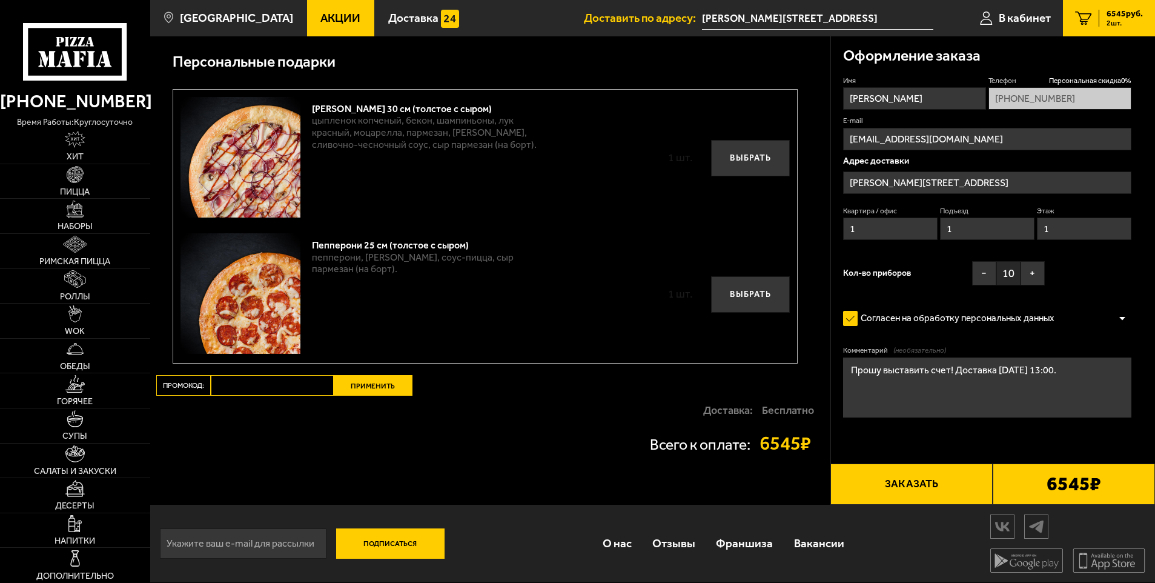
click at [937, 483] on button "Заказать" at bounding box center [911, 483] width 162 height 41
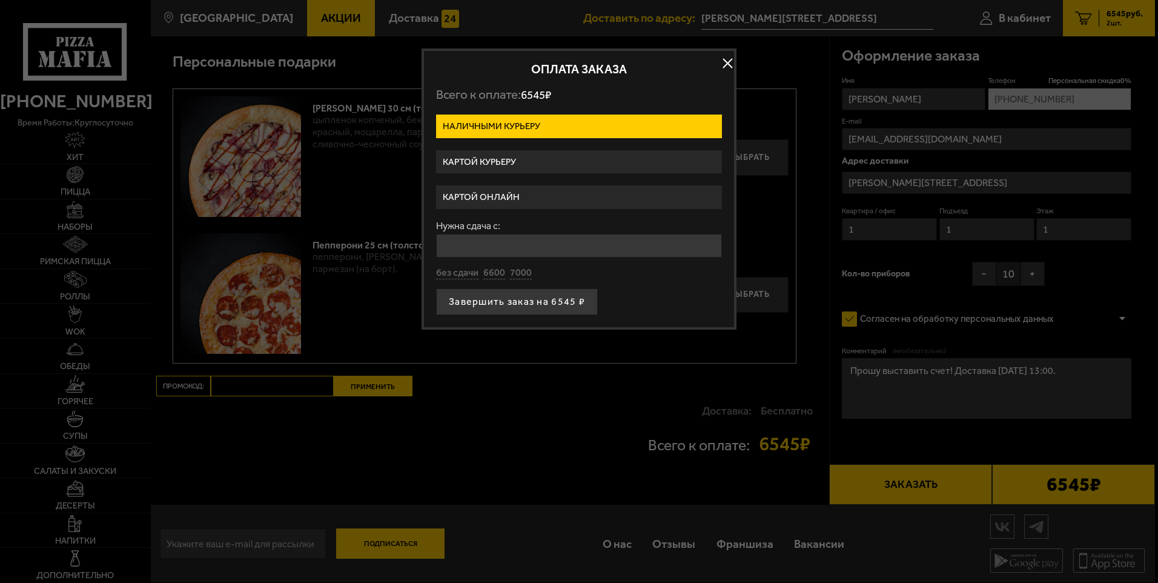
click at [503, 196] on label "Картой онлайн" at bounding box center [579, 197] width 286 height 24
click at [0, 0] on input "Картой онлайн" at bounding box center [0, 0] width 0 height 0
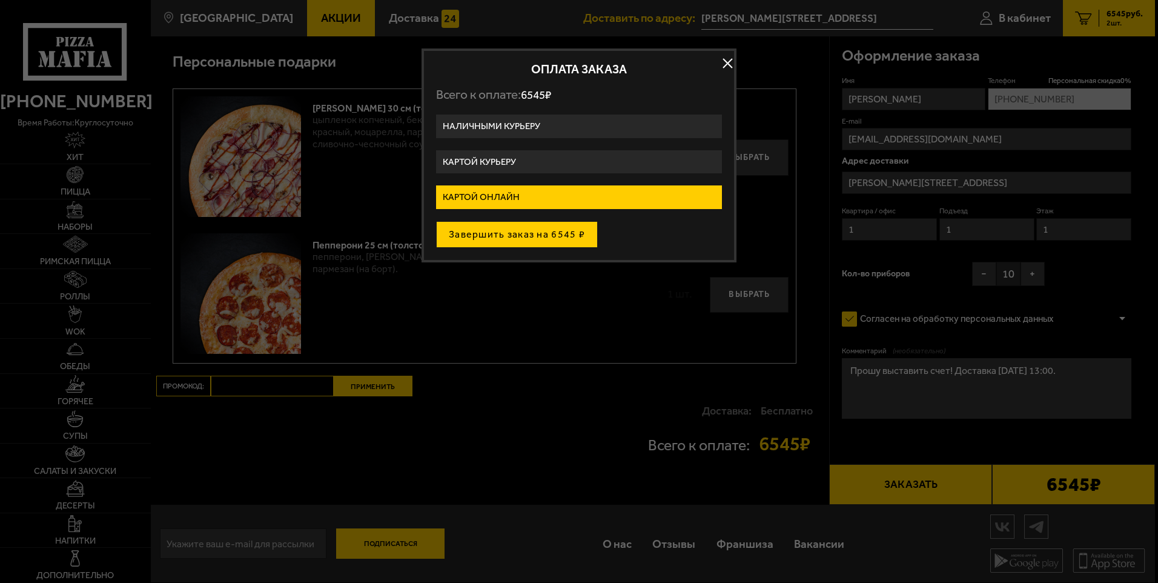
click at [527, 237] on button "Завершить заказ на 6545 ₽" at bounding box center [517, 234] width 162 height 27
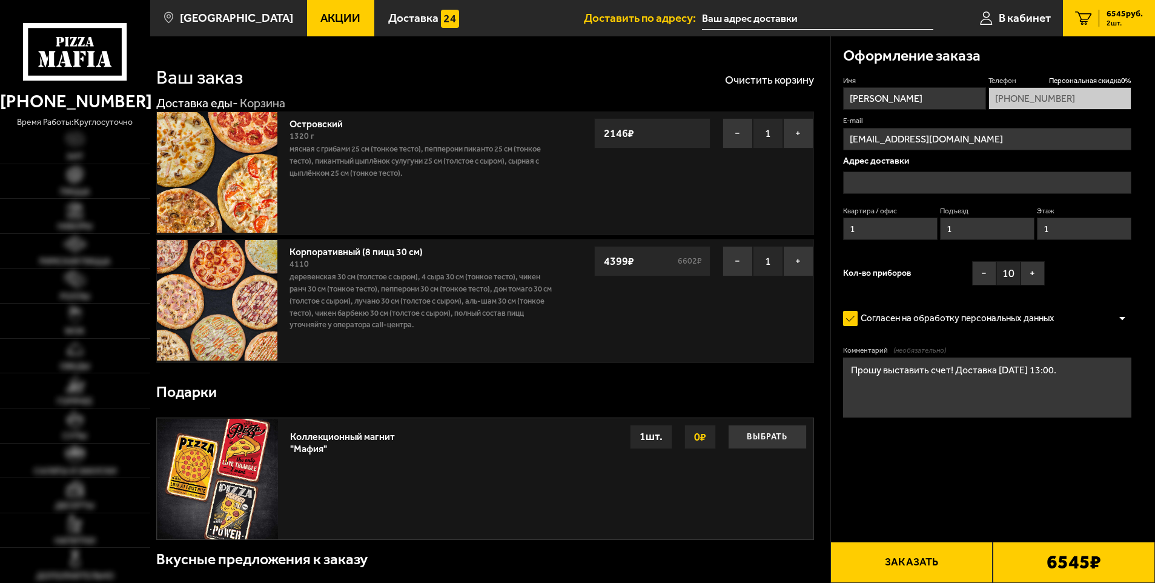
type input "[PERSON_NAME][STREET_ADDRESS]"
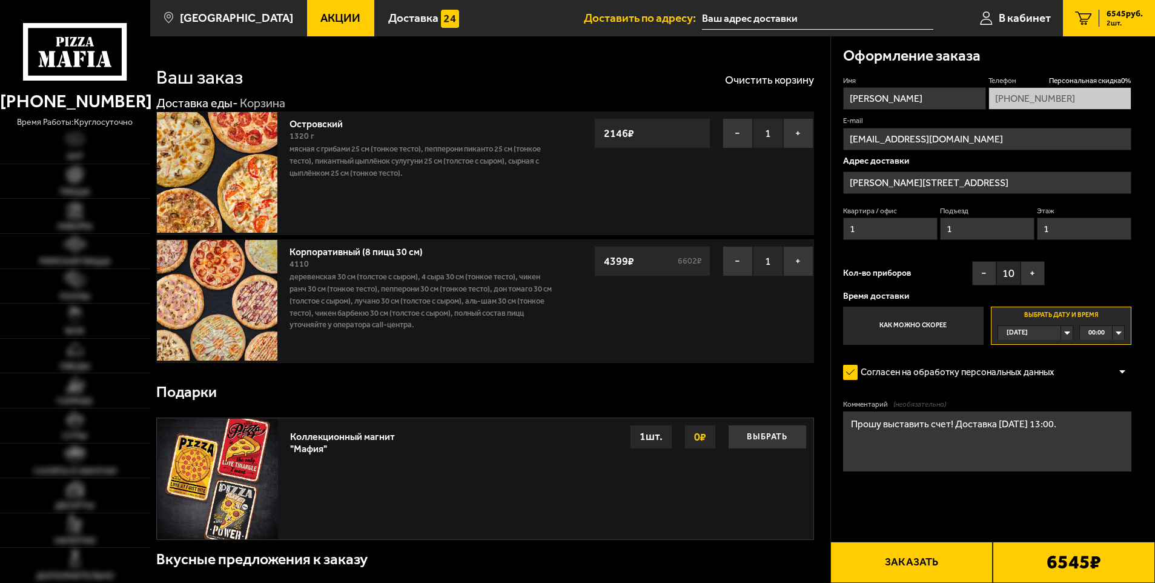
type input "[PERSON_NAME][STREET_ADDRESS]"
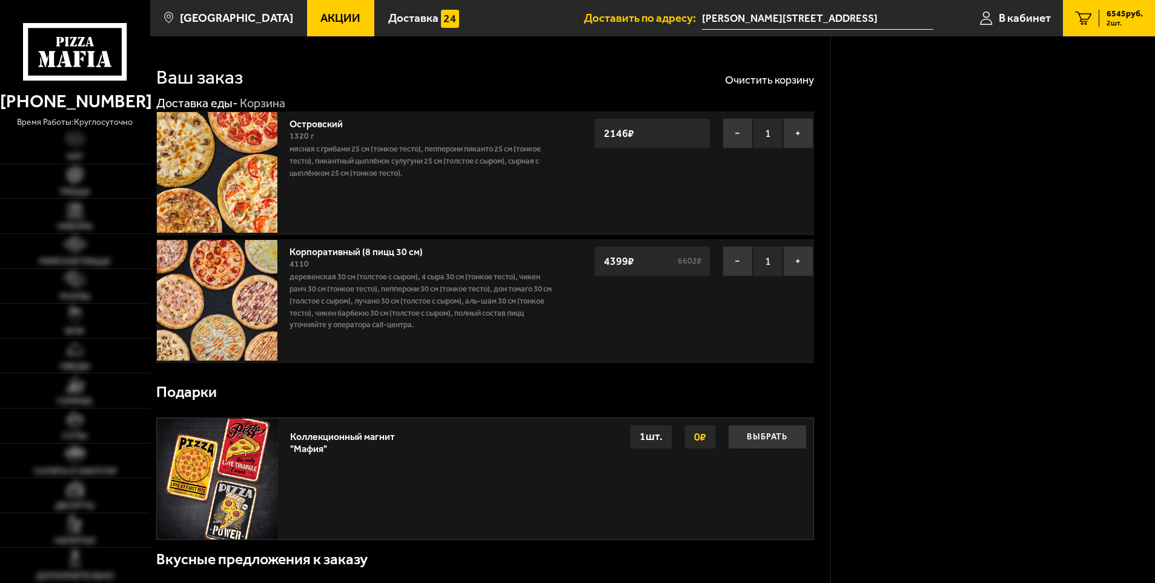
scroll to position [1197, 0]
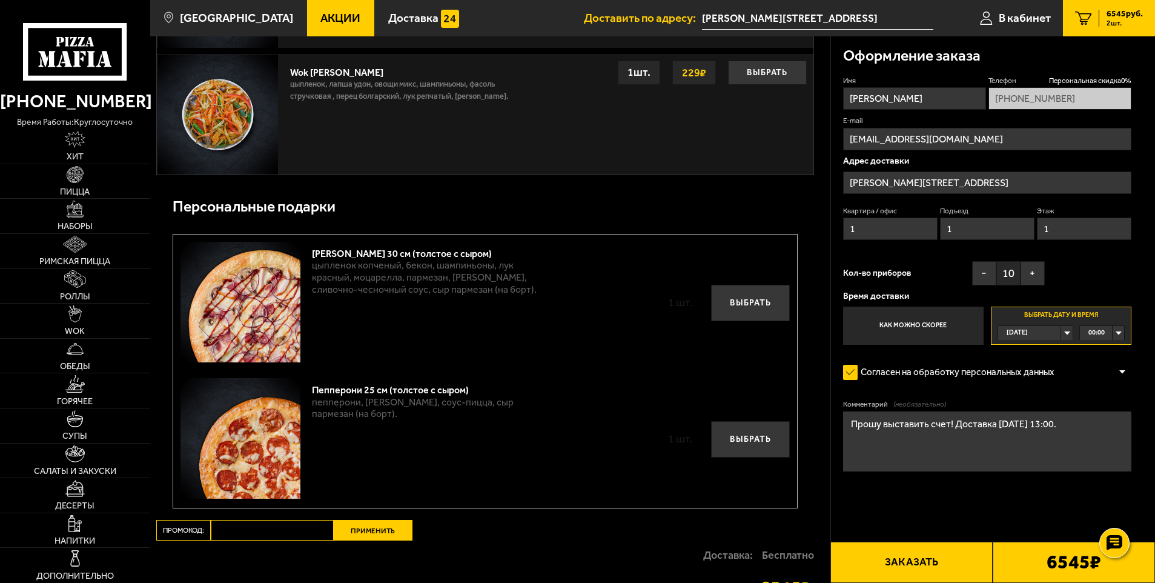
click at [906, 564] on button "Заказать" at bounding box center [911, 561] width 162 height 41
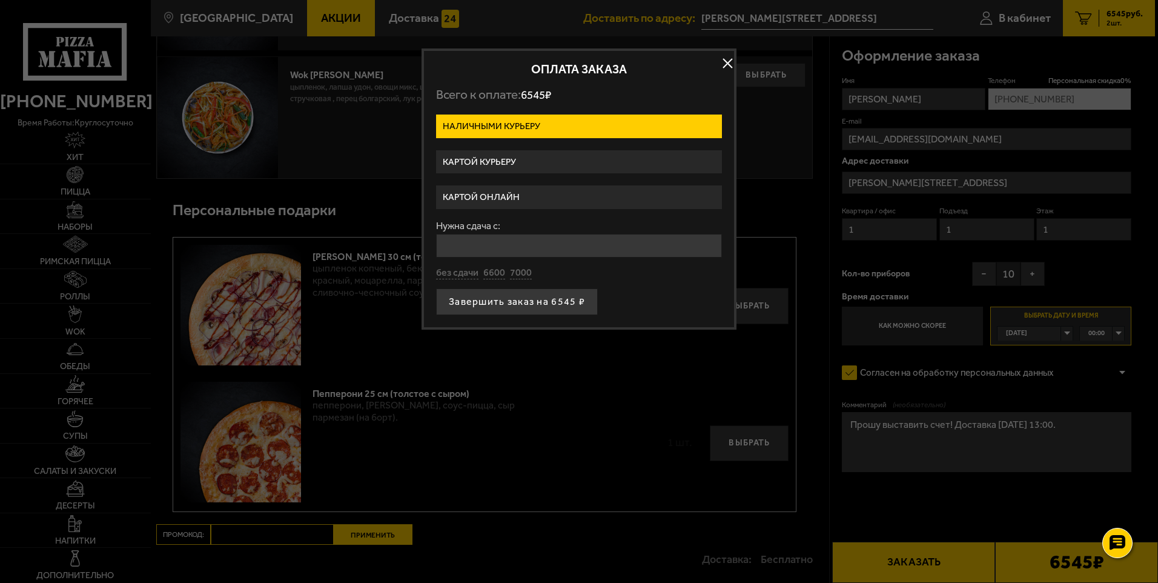
click at [503, 163] on label "Картой курьеру" at bounding box center [579, 162] width 286 height 24
click at [0, 0] on input "Картой курьеру" at bounding box center [0, 0] width 0 height 0
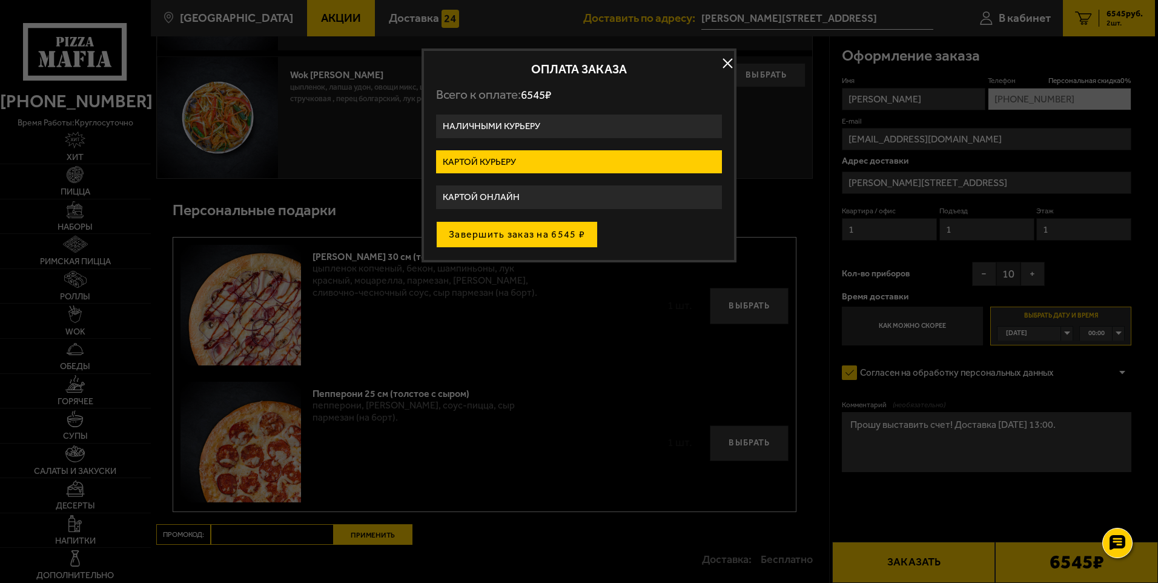
click at [524, 236] on button "Завершить заказ на 6545 ₽" at bounding box center [517, 234] width 162 height 27
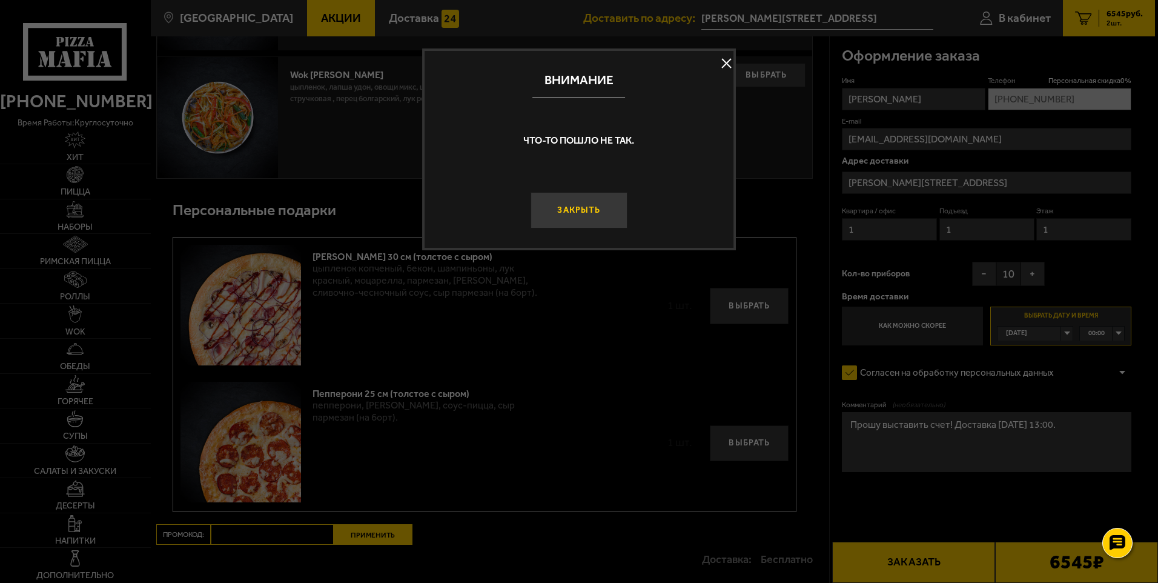
click at [592, 208] on button "Закрыть" at bounding box center [578, 210] width 96 height 36
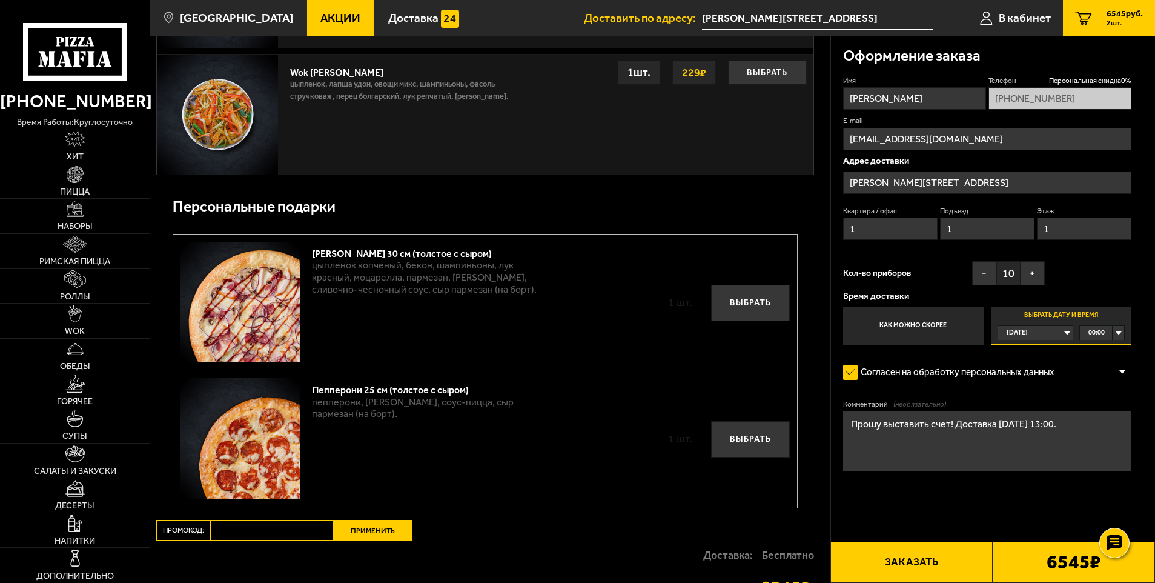
click at [1137, 27] on link "2 6545 руб. 2 шт." at bounding box center [1109, 18] width 92 height 36
click at [1061, 332] on div "[DATE]" at bounding box center [1029, 333] width 63 height 14
click at [1024, 389] on span "пн, 08.09" at bounding box center [1021, 392] width 29 height 14
click at [1106, 330] on div "00:00" at bounding box center [1102, 333] width 44 height 14
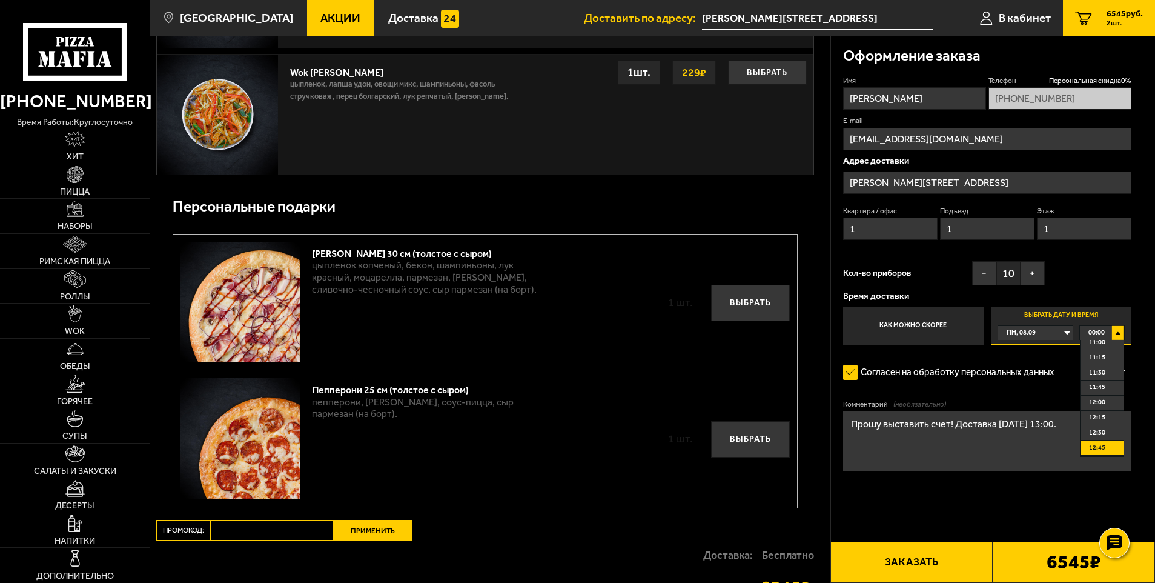
click at [1110, 447] on li "12:45" at bounding box center [1101, 447] width 43 height 15
click at [1061, 335] on div "[DATE]" at bounding box center [1029, 333] width 63 height 14
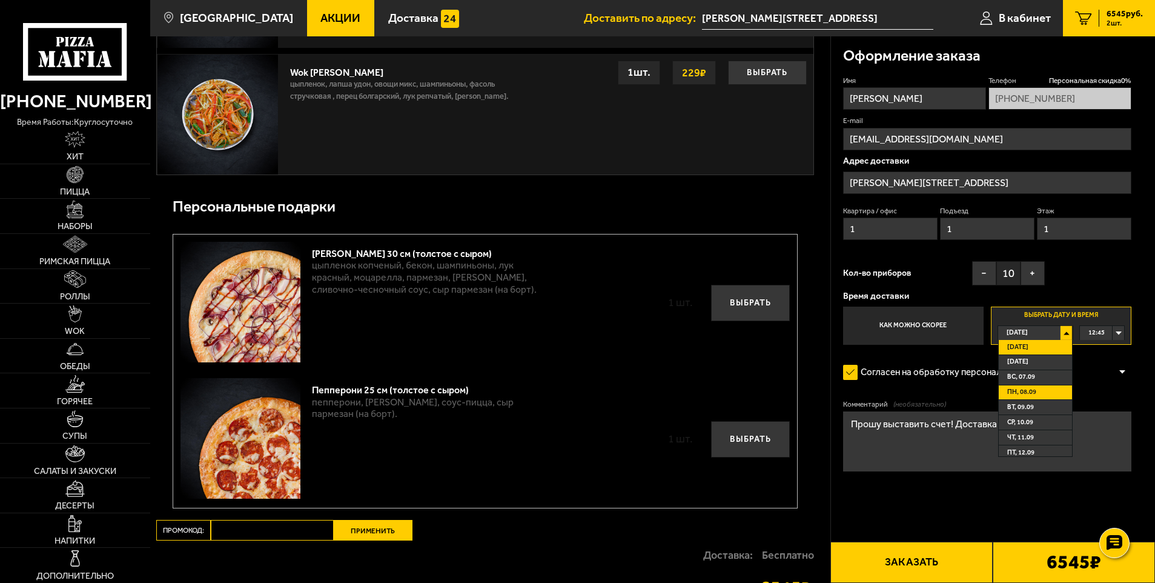
click at [1037, 391] on li "пн, 08.09" at bounding box center [1036, 392] width 74 height 15
click at [1117, 329] on div "00:00" at bounding box center [1102, 333] width 44 height 14
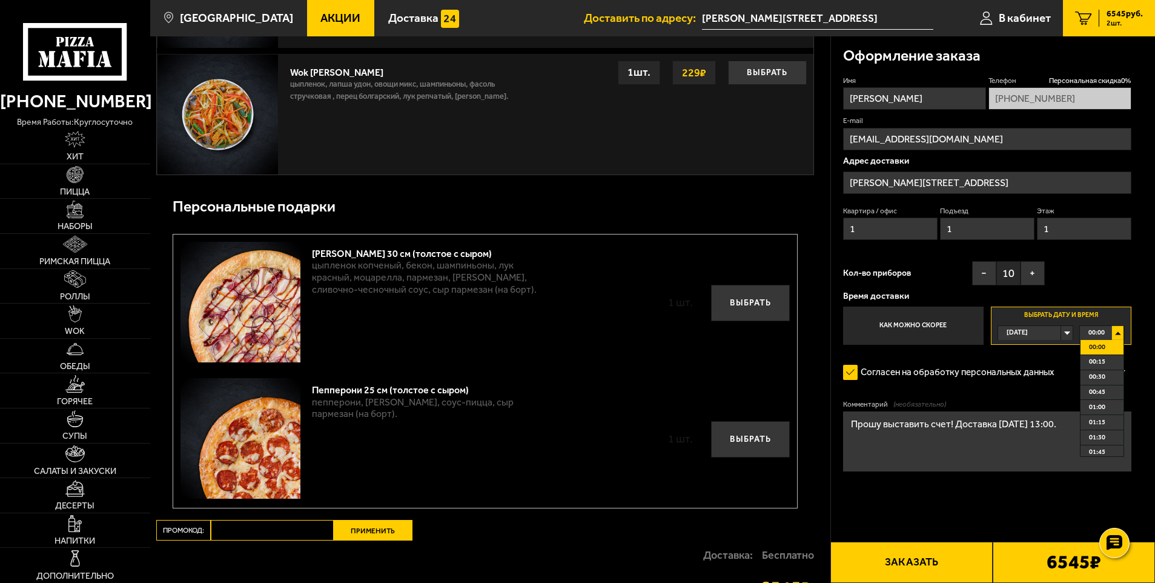
click at [1048, 332] on div "[DATE]" at bounding box center [1029, 333] width 63 height 14
click at [1023, 392] on span "пн, 08.09" at bounding box center [1021, 392] width 29 height 14
click at [1105, 349] on li "13:00" at bounding box center [1101, 341] width 43 height 15
click at [1061, 334] on div "[DATE]" at bounding box center [1029, 333] width 63 height 14
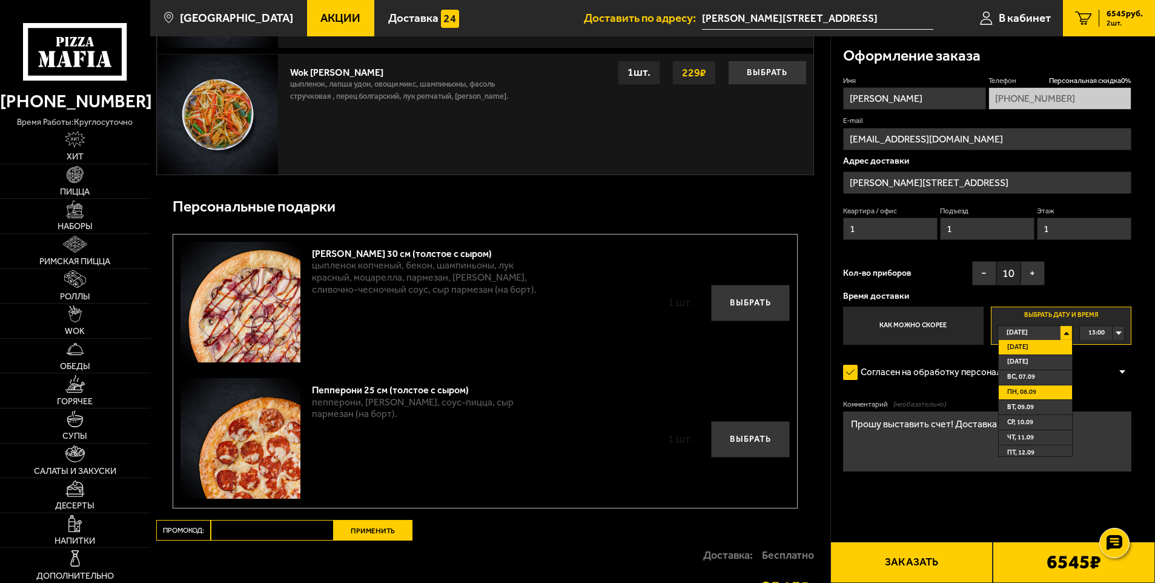
click at [1031, 391] on span "пн, 08.09" at bounding box center [1021, 392] width 29 height 14
click at [1061, 335] on div "[DATE]" at bounding box center [1029, 333] width 63 height 14
click at [930, 334] on label "Как можно скорее" at bounding box center [913, 325] width 140 height 39
click at [0, 0] on input "Как можно скорее" at bounding box center [0, 0] width 0 height 0
click at [1038, 333] on div "[DATE]" at bounding box center [1029, 333] width 63 height 14
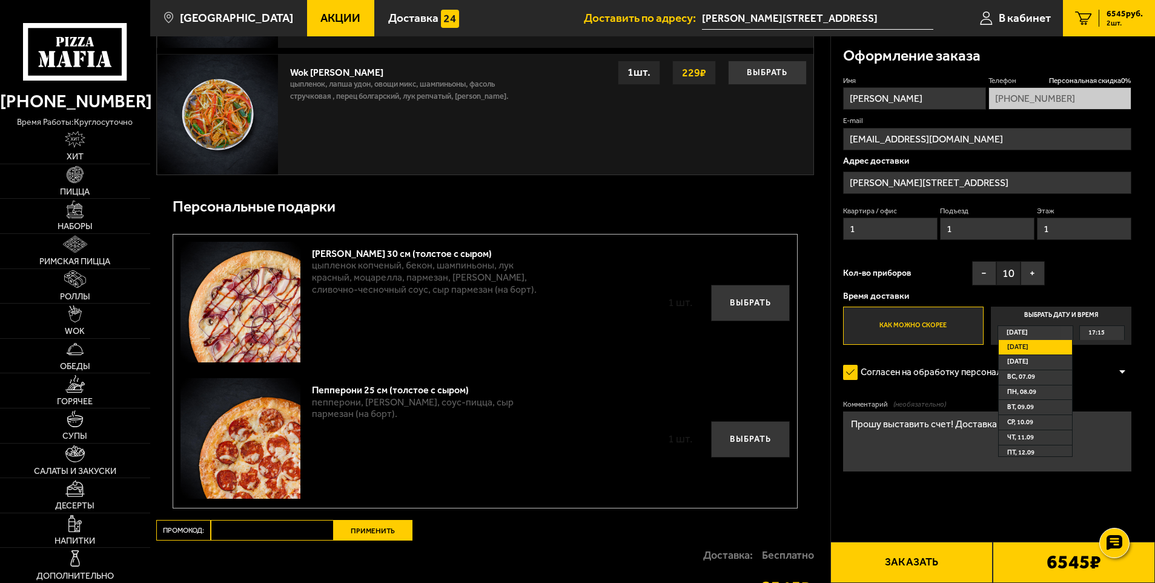
click at [0, 0] on input "Выбрать дату и время Сегодня Сегодня Завтра вс, 07.09 пн, 08.09 вт, 09.09 ср, 1…" at bounding box center [0, 0] width 0 height 0
click at [1065, 311] on label "Выбрать дату и время Сегодня Сегодня Завтра вс, 07.09 пн, 08.09 вт, 09.09 ср, 1…" at bounding box center [1061, 325] width 140 height 39
click at [1025, 393] on span "пн, 08.09" at bounding box center [1021, 392] width 29 height 14
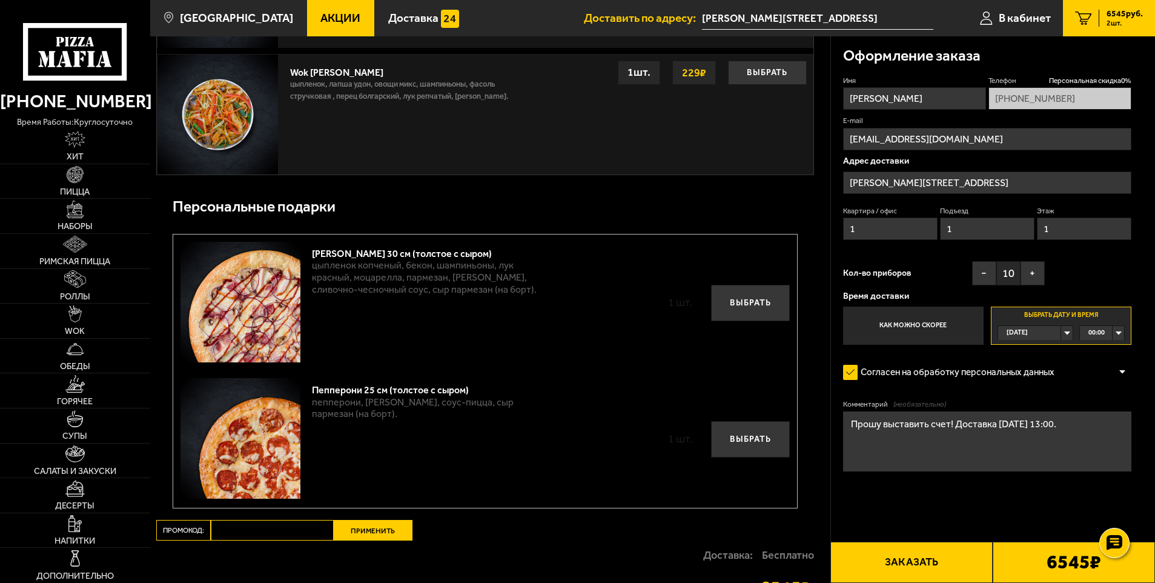
click at [1115, 331] on div "00:00" at bounding box center [1102, 333] width 44 height 14
click at [1048, 331] on div "[DATE]" at bounding box center [1029, 333] width 63 height 14
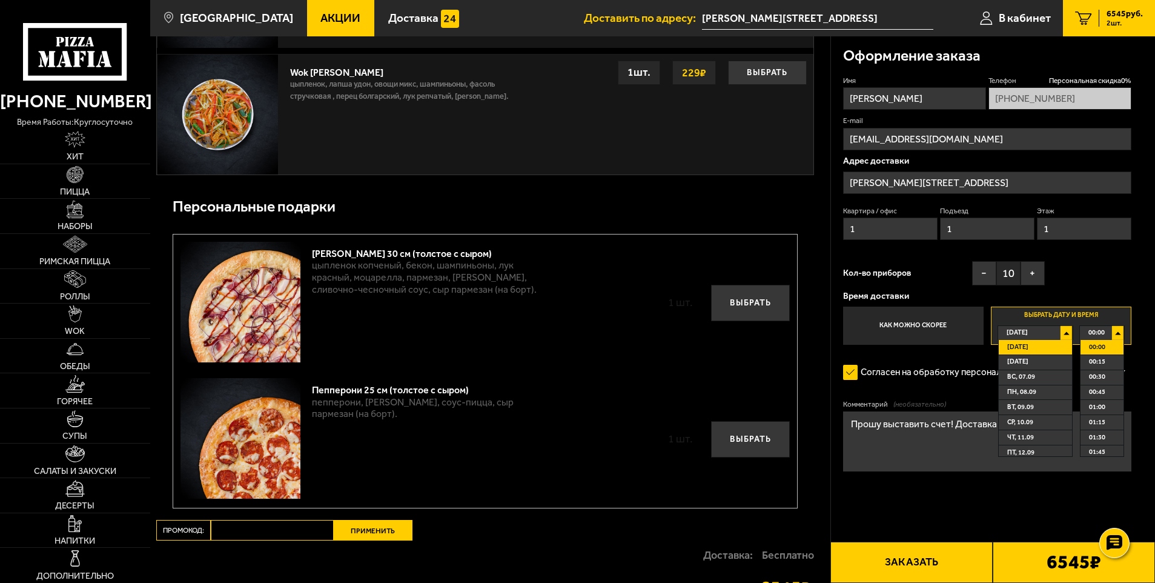
click at [1020, 388] on span "пн, 08.09" at bounding box center [1021, 392] width 29 height 14
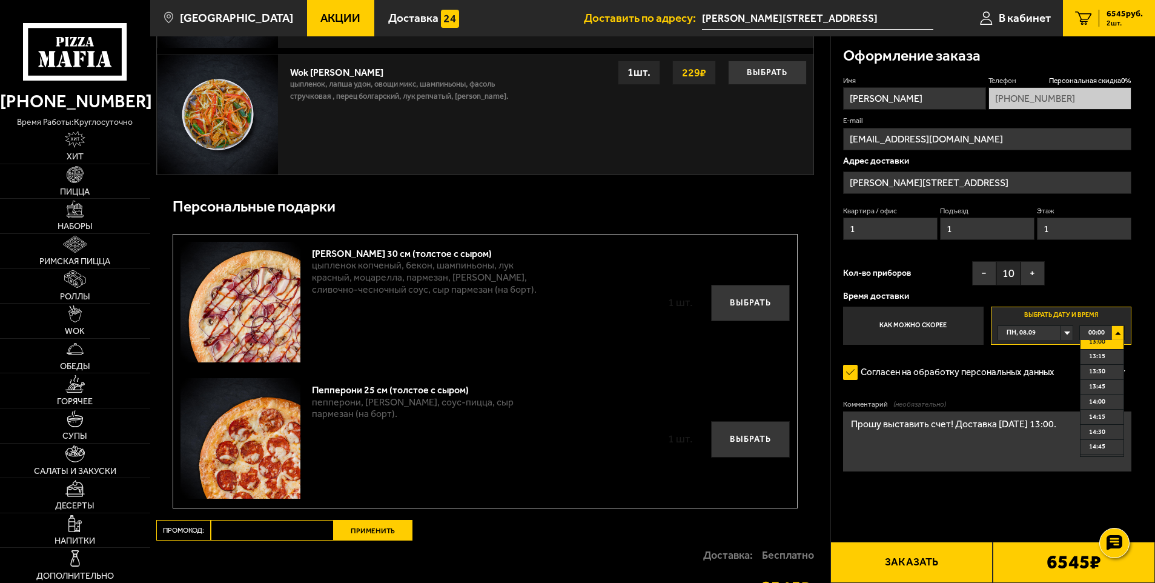
click at [1105, 344] on li "13:00" at bounding box center [1101, 341] width 43 height 15
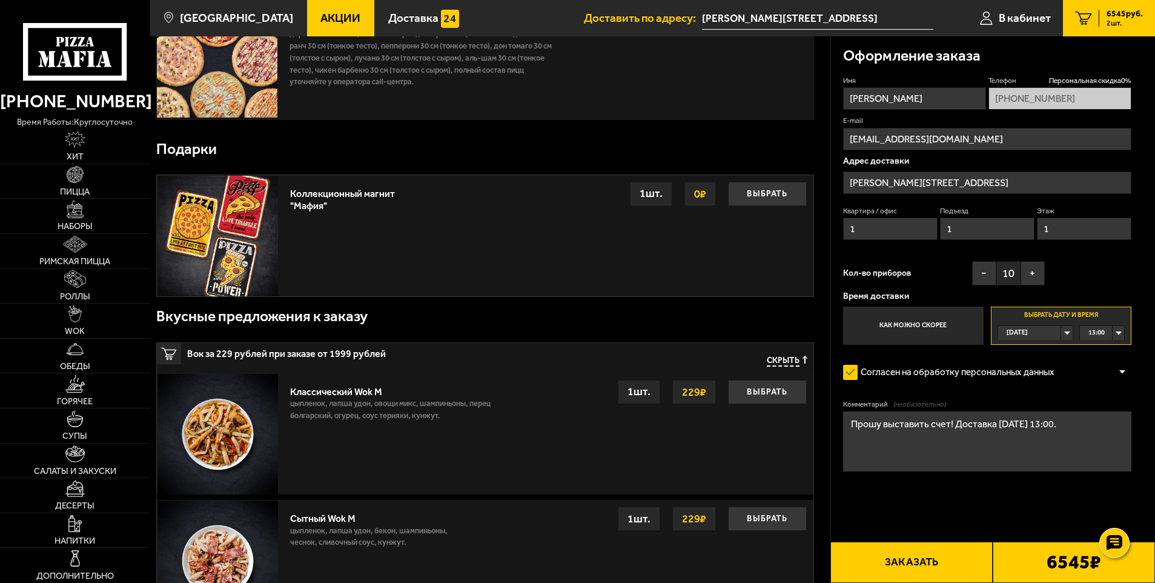
scroll to position [0, 0]
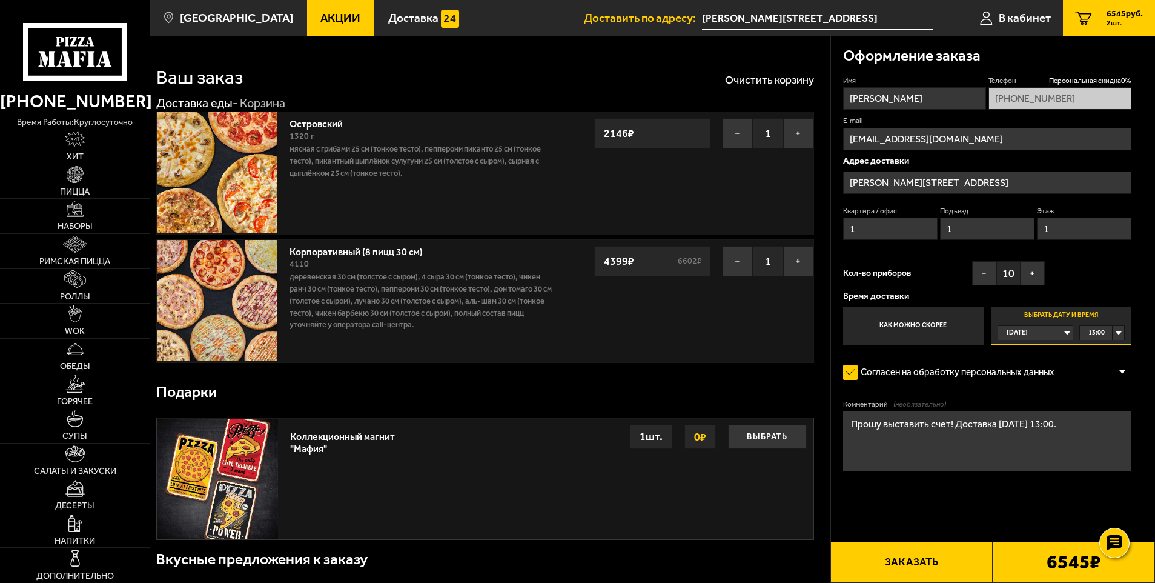
click at [1061, 329] on div "[DATE]" at bounding box center [1029, 333] width 63 height 14
click at [1029, 394] on span "пн, 08.09" at bounding box center [1021, 392] width 29 height 14
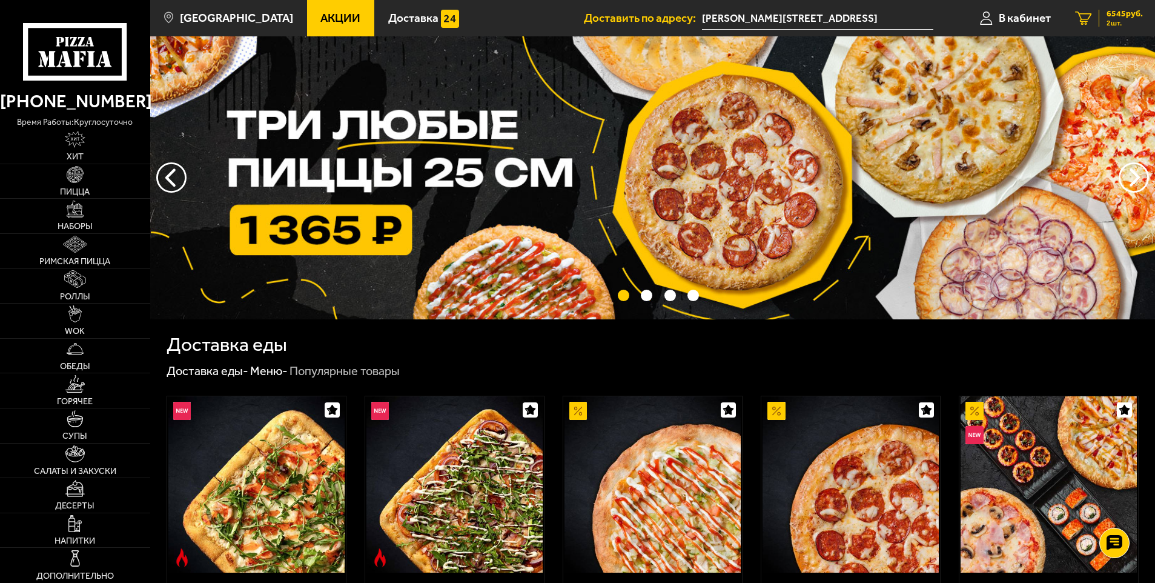
click at [1120, 20] on span "2 шт." at bounding box center [1124, 22] width 36 height 7
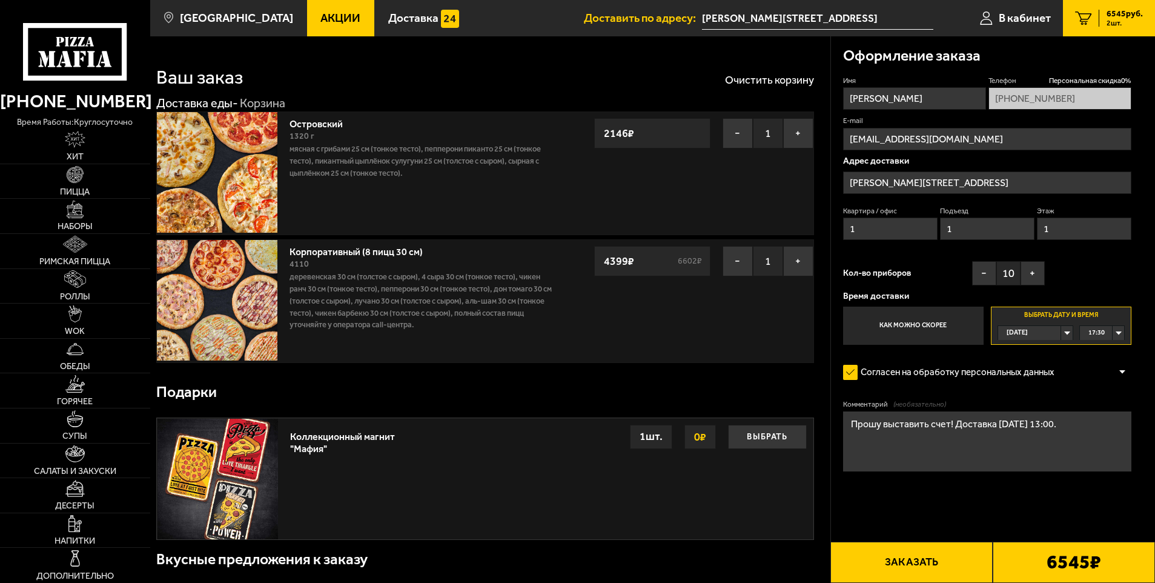
click at [1061, 331] on div "[DATE]" at bounding box center [1029, 333] width 63 height 14
click at [1034, 389] on span "пн, 08.09" at bounding box center [1021, 392] width 29 height 14
click at [1061, 337] on div "[DATE]" at bounding box center [1029, 333] width 63 height 14
click at [1015, 396] on span "пн, 08.09" at bounding box center [1021, 392] width 29 height 14
click at [1120, 335] on div "00:00" at bounding box center [1102, 333] width 44 height 14
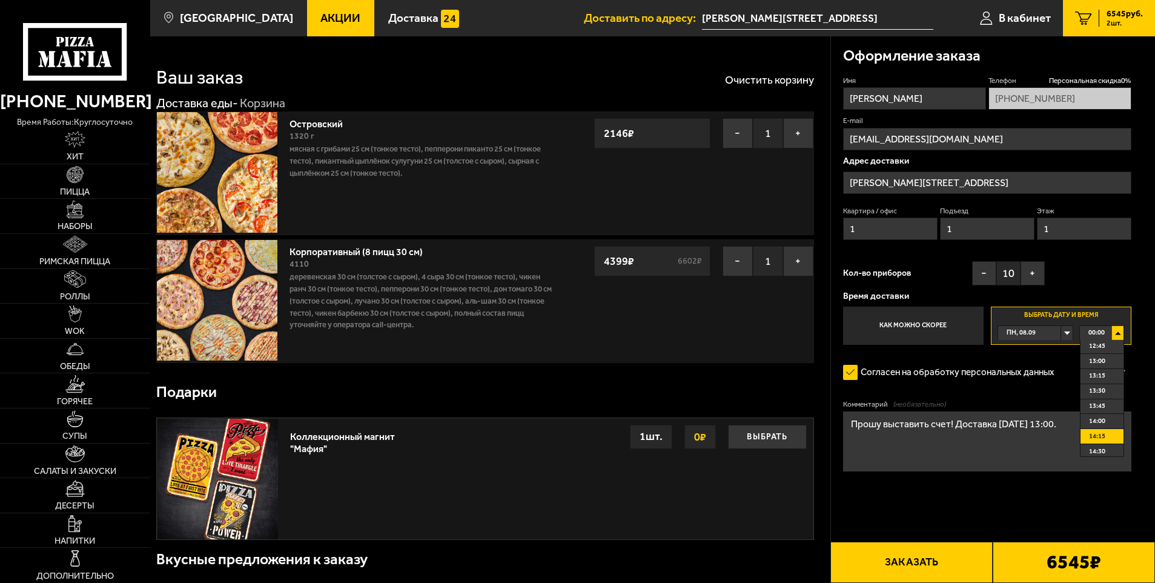
scroll to position [727, 0]
click at [1094, 394] on span "12:45" at bounding box center [1097, 387] width 16 height 14
click at [1023, 331] on span "[DATE]" at bounding box center [1016, 333] width 21 height 14
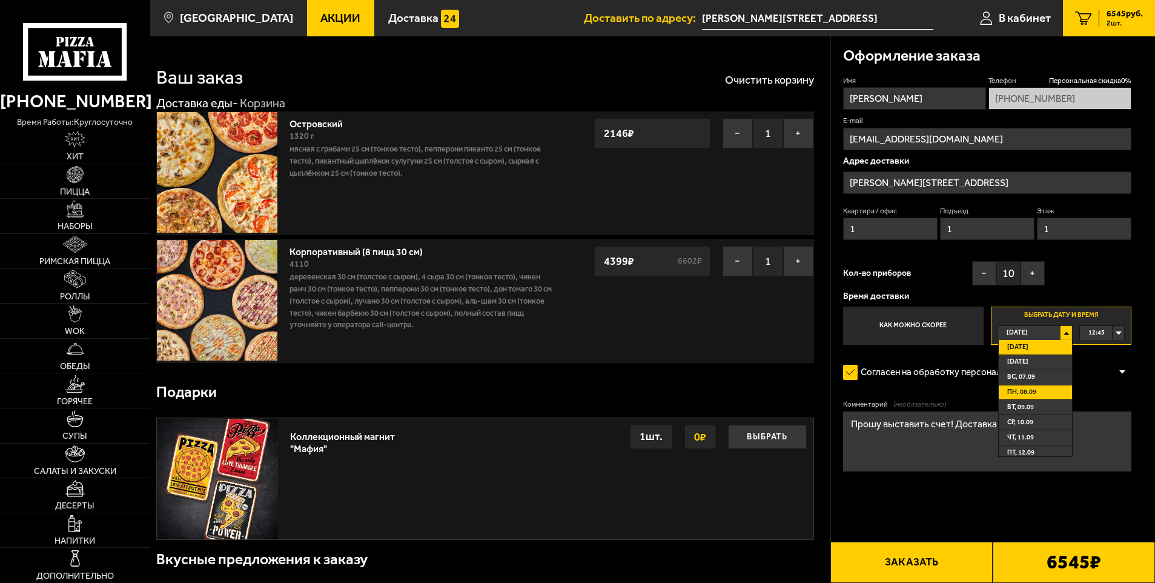
click at [1045, 393] on li "пн, 08.09" at bounding box center [1036, 392] width 74 height 15
click at [889, 563] on button "Заказать" at bounding box center [911, 561] width 162 height 41
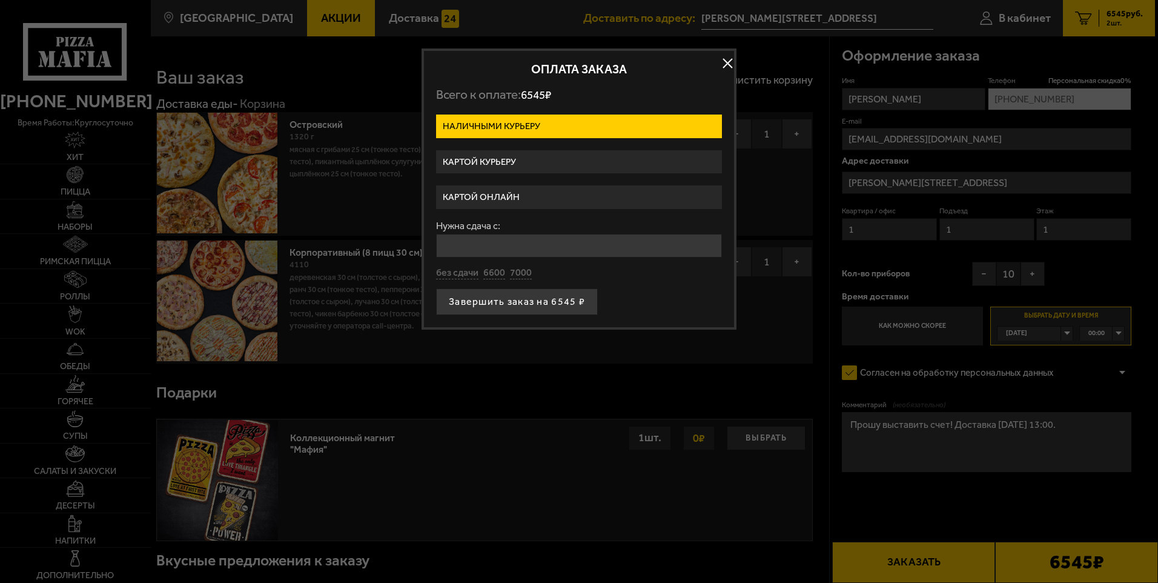
click at [723, 61] on button "button" at bounding box center [727, 63] width 18 height 18
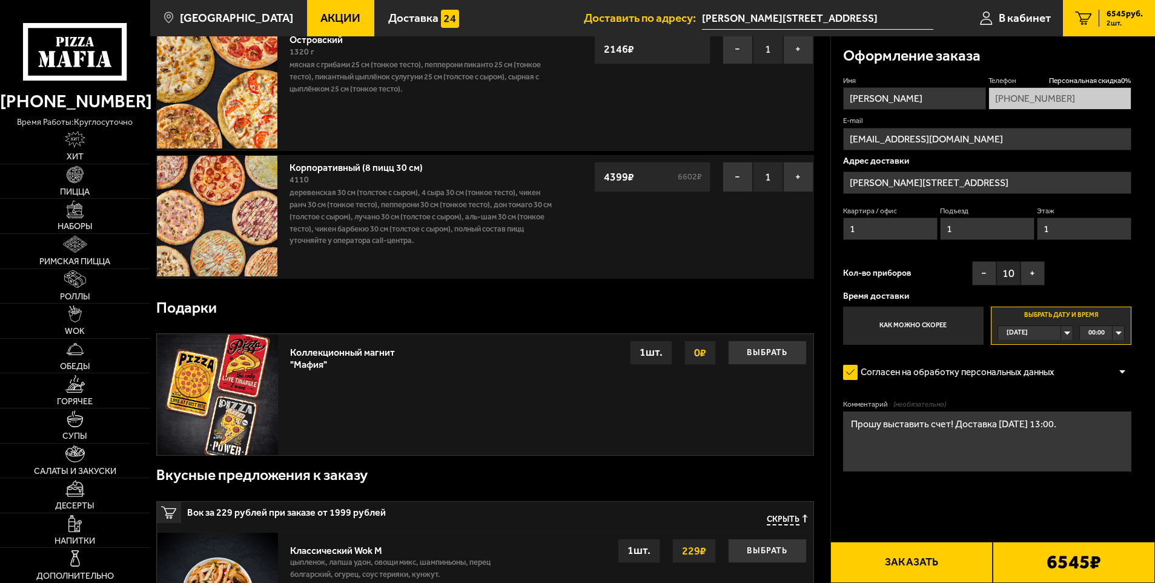
scroll to position [0, 0]
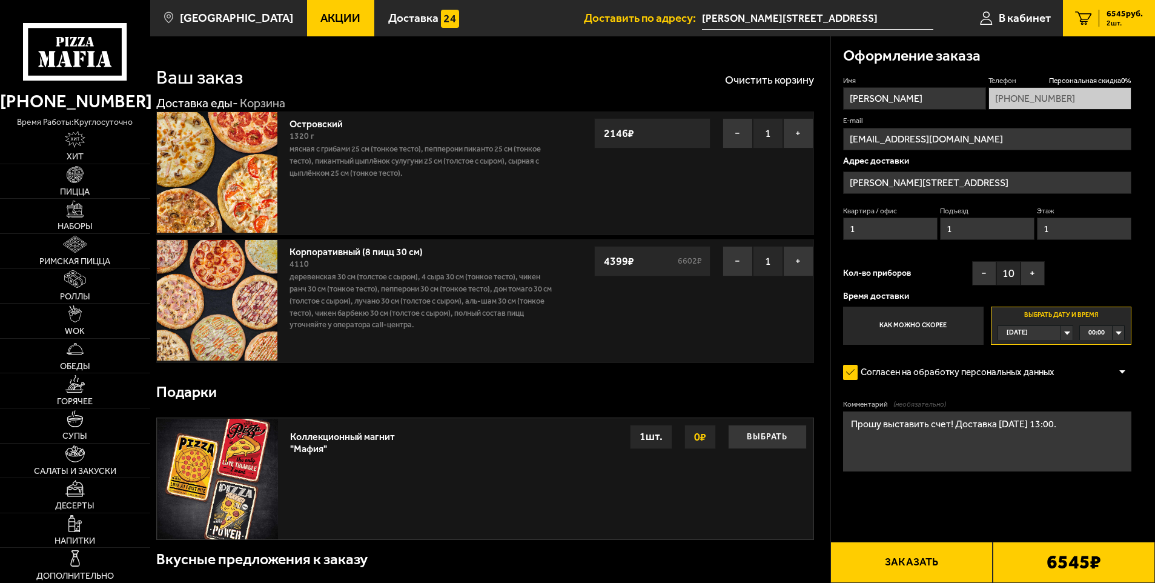
click at [1061, 328] on div "[DATE]" at bounding box center [1029, 333] width 63 height 14
click at [1030, 395] on span "пн, 08.09" at bounding box center [1021, 392] width 29 height 14
click at [896, 560] on button "Заказать" at bounding box center [911, 561] width 162 height 41
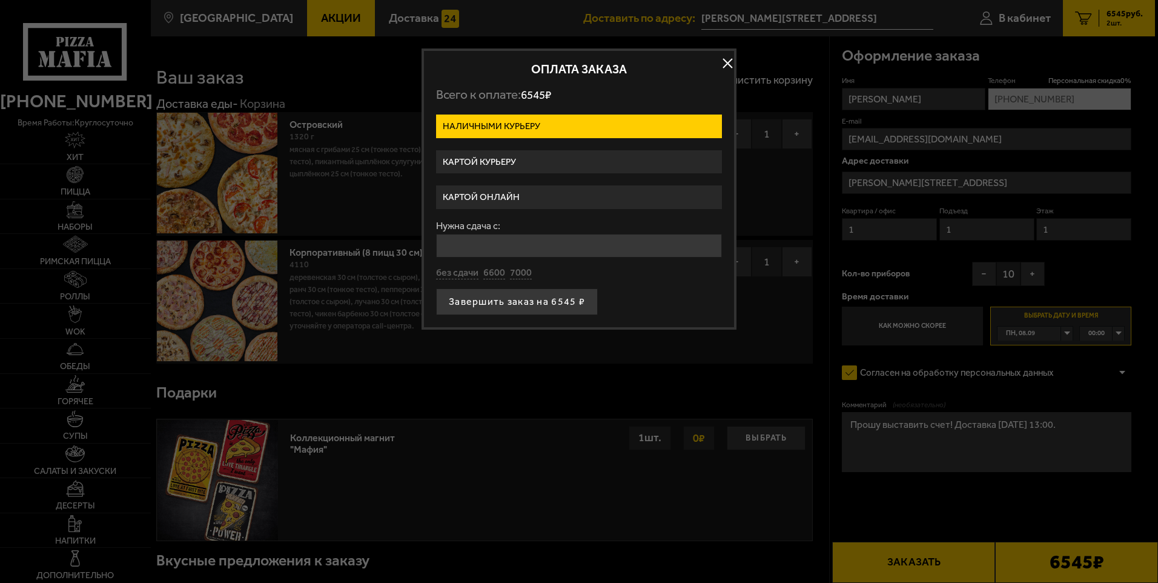
click at [475, 154] on label "Картой курьеру" at bounding box center [579, 162] width 286 height 24
click at [0, 0] on input "Картой курьеру" at bounding box center [0, 0] width 0 height 0
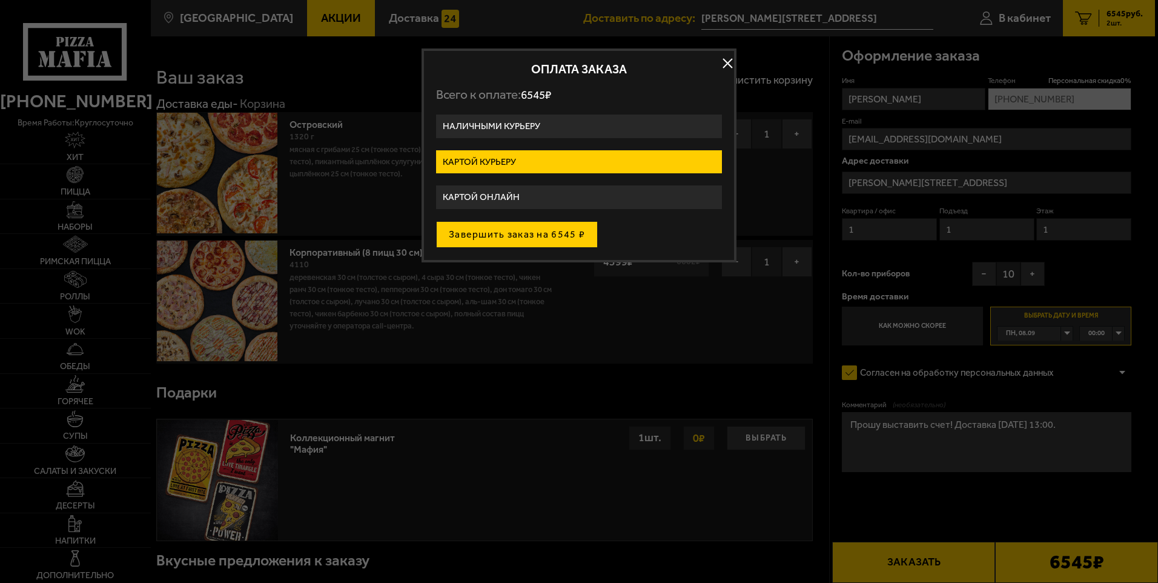
click at [551, 231] on button "Завершить заказ на 6545 ₽" at bounding box center [517, 234] width 162 height 27
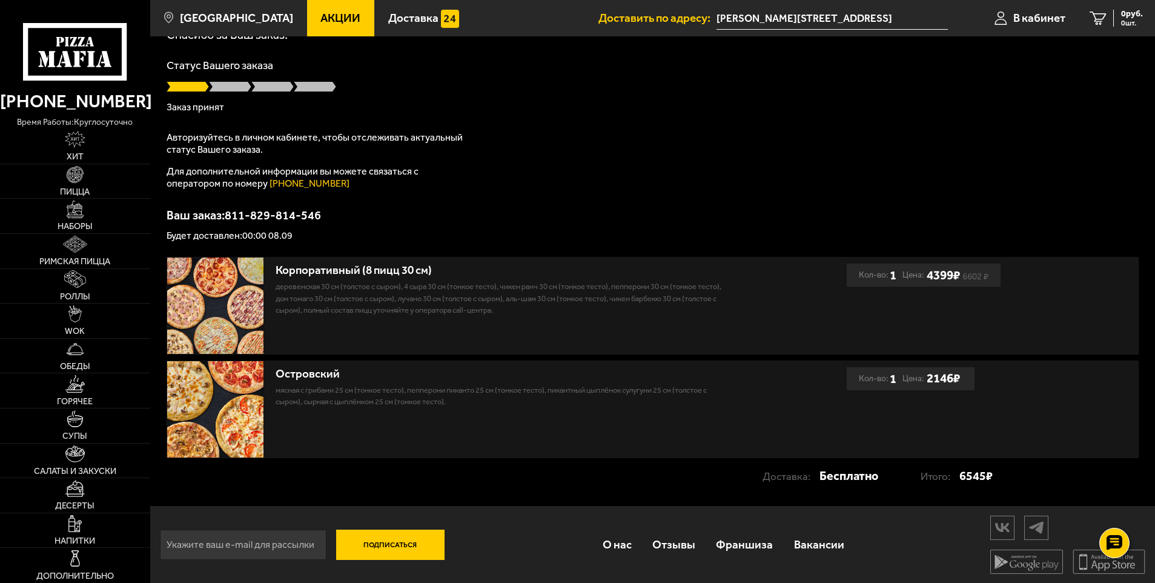
scroll to position [73, 0]
